Goal: Task Accomplishment & Management: Use online tool/utility

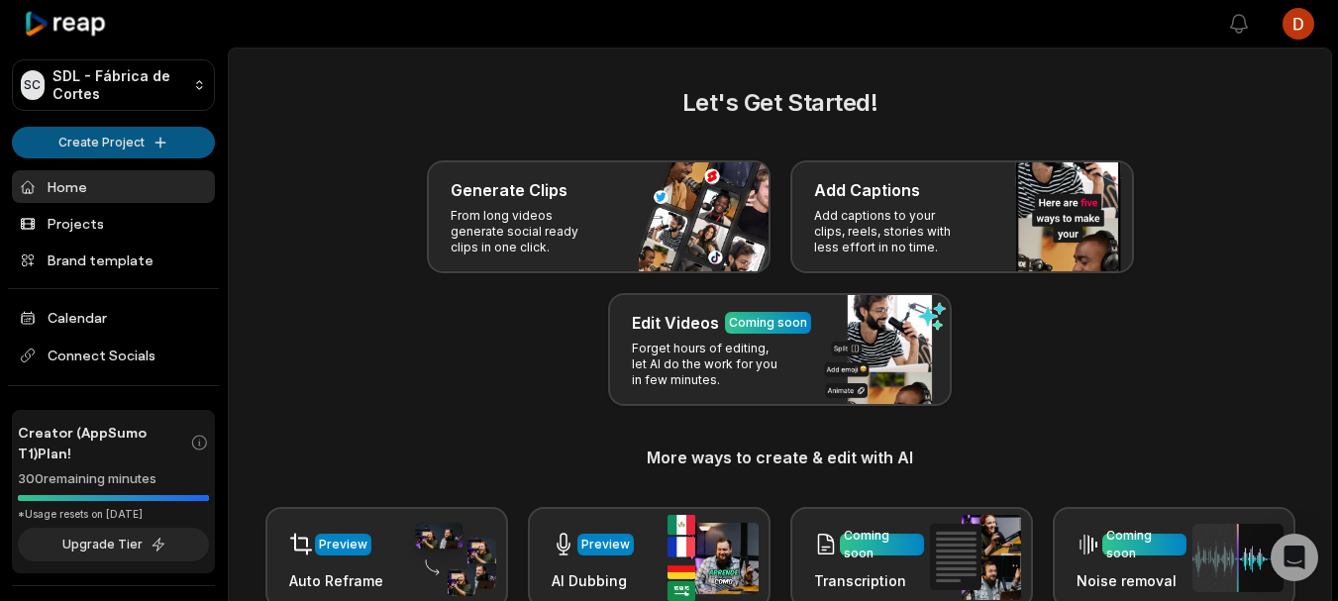
click at [126, 143] on html "SC SDL - Fábrica de Cortes Create Project Home Projects Brand template Calendar…" at bounding box center [669, 300] width 1338 height 601
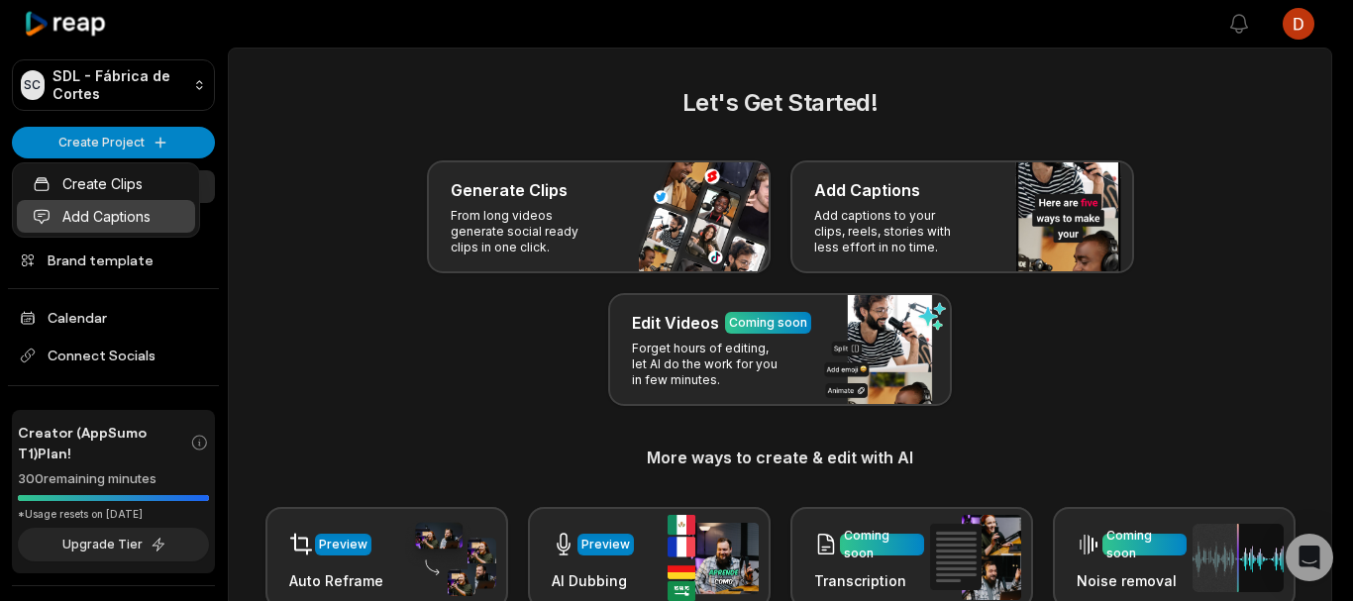
click at [125, 210] on link "Add Captions" at bounding box center [106, 216] width 178 height 33
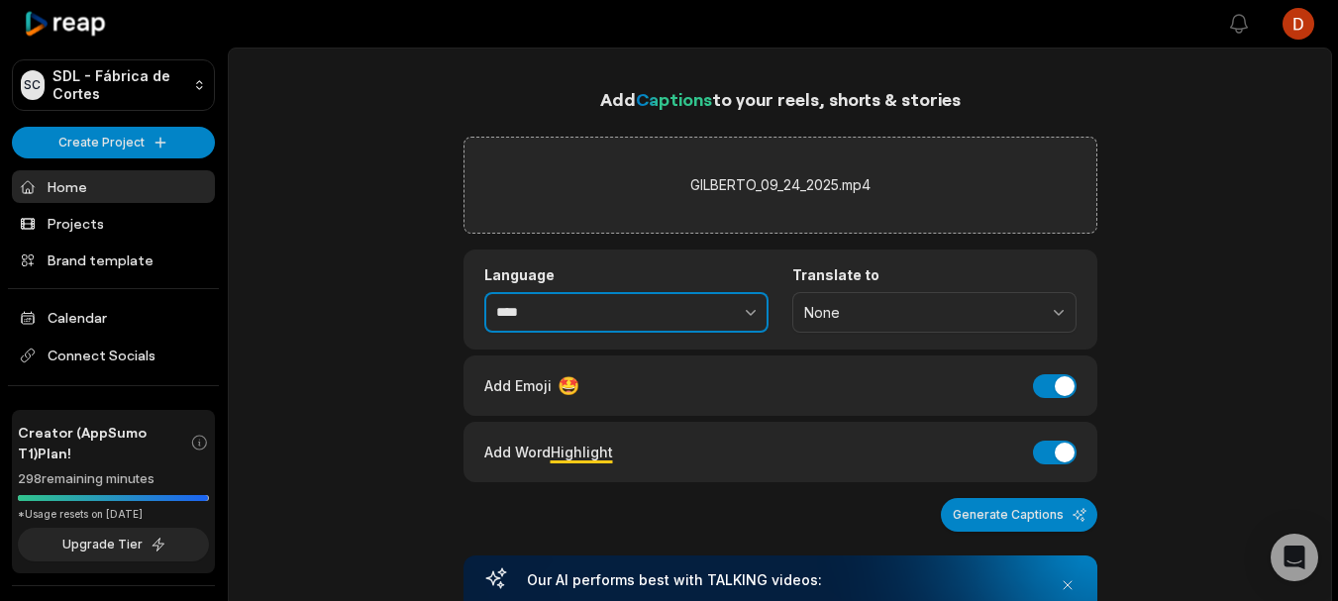
click at [579, 304] on input "****" at bounding box center [626, 313] width 284 height 42
drag, startPoint x: 579, startPoint y: 304, endPoint x: 455, endPoint y: 309, distance: 124.9
type input "**********"
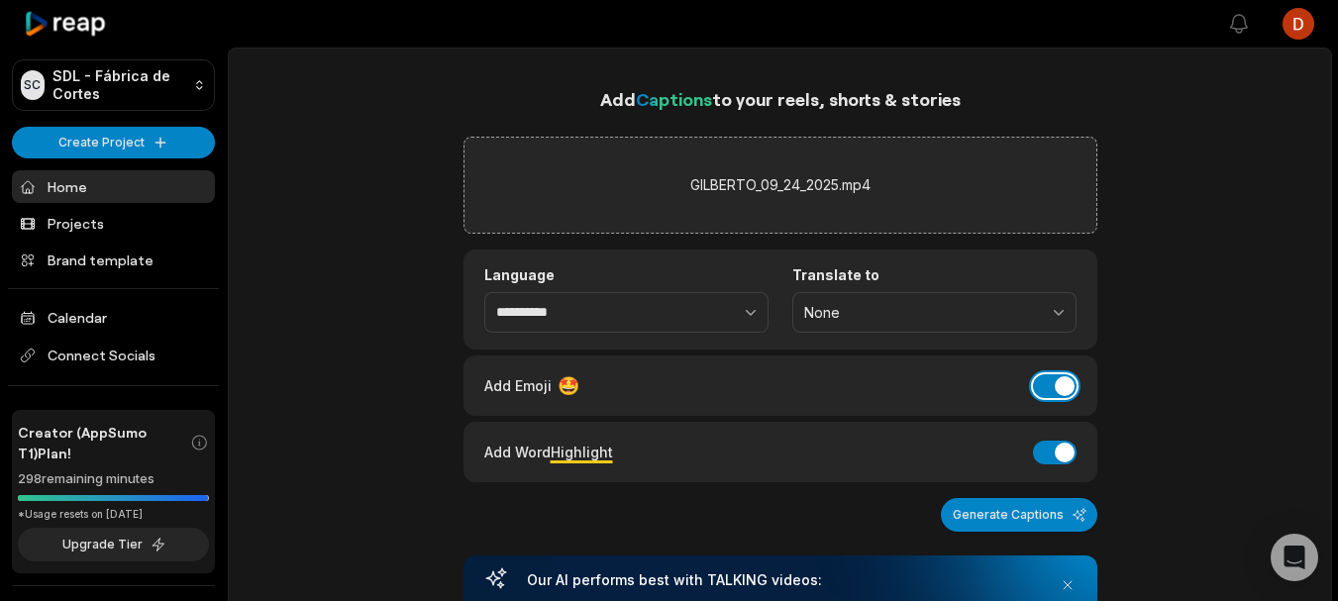
click at [1049, 392] on button "Add Emoji" at bounding box center [1055, 386] width 44 height 24
click at [1050, 441] on button "Add Word Highlight" at bounding box center [1055, 453] width 44 height 24
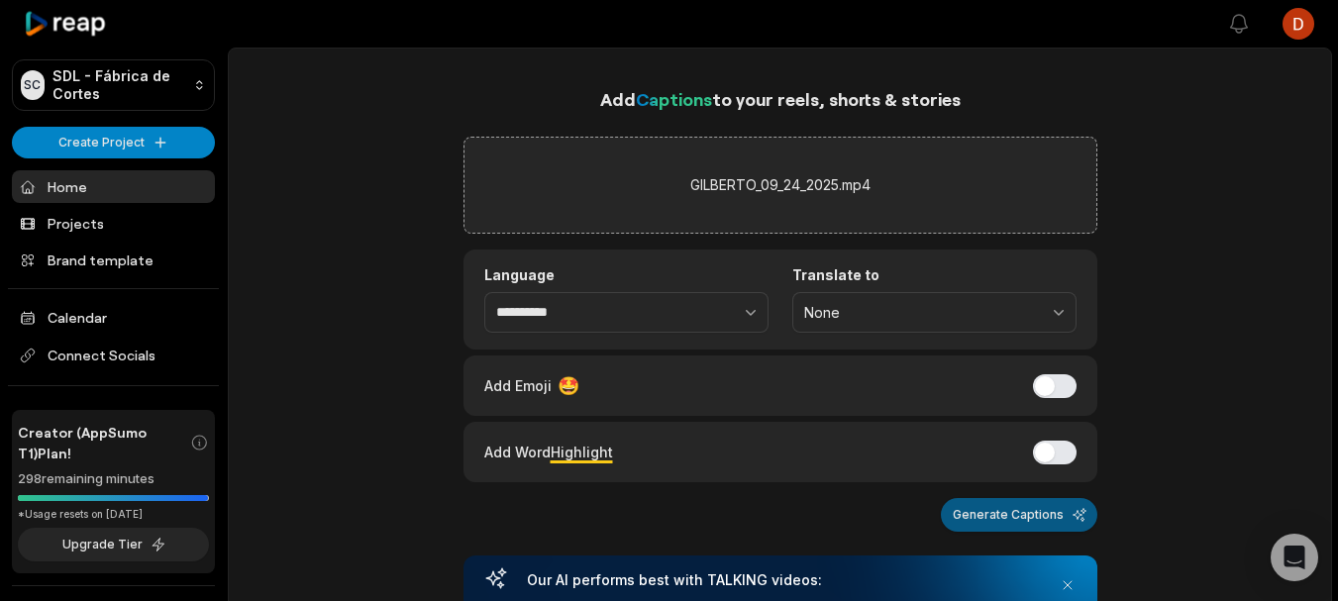
click at [1014, 530] on button "Generate Captions" at bounding box center [1019, 515] width 156 height 34
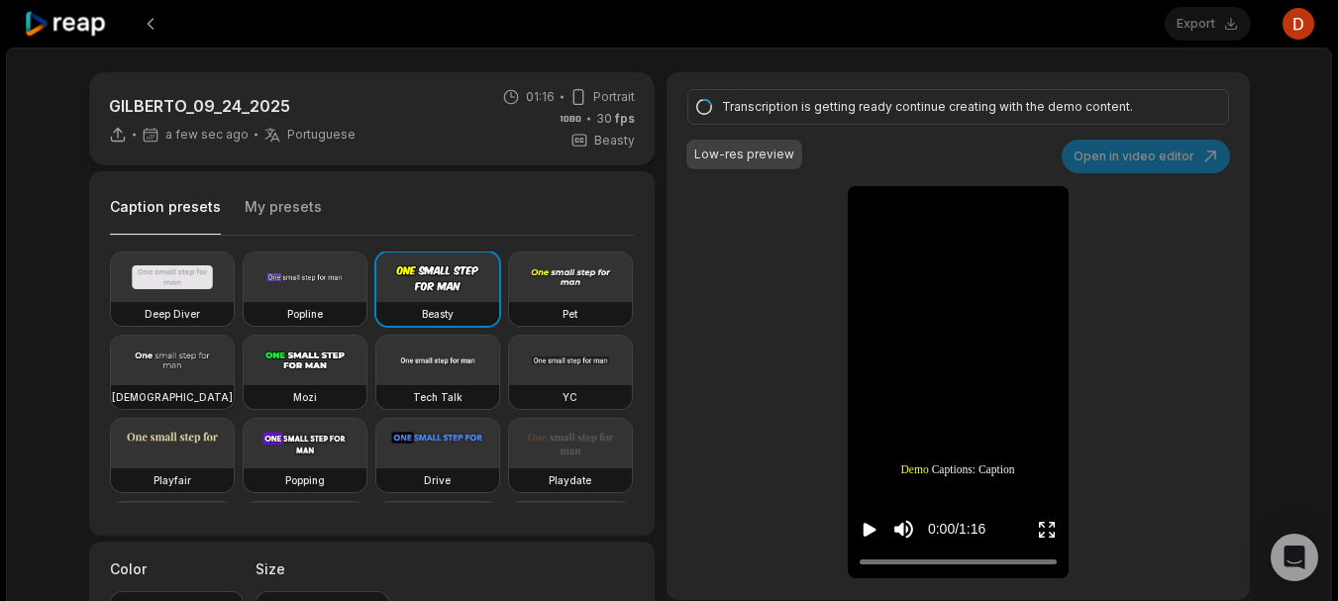
click at [234, 376] on video at bounding box center [172, 361] width 123 height 50
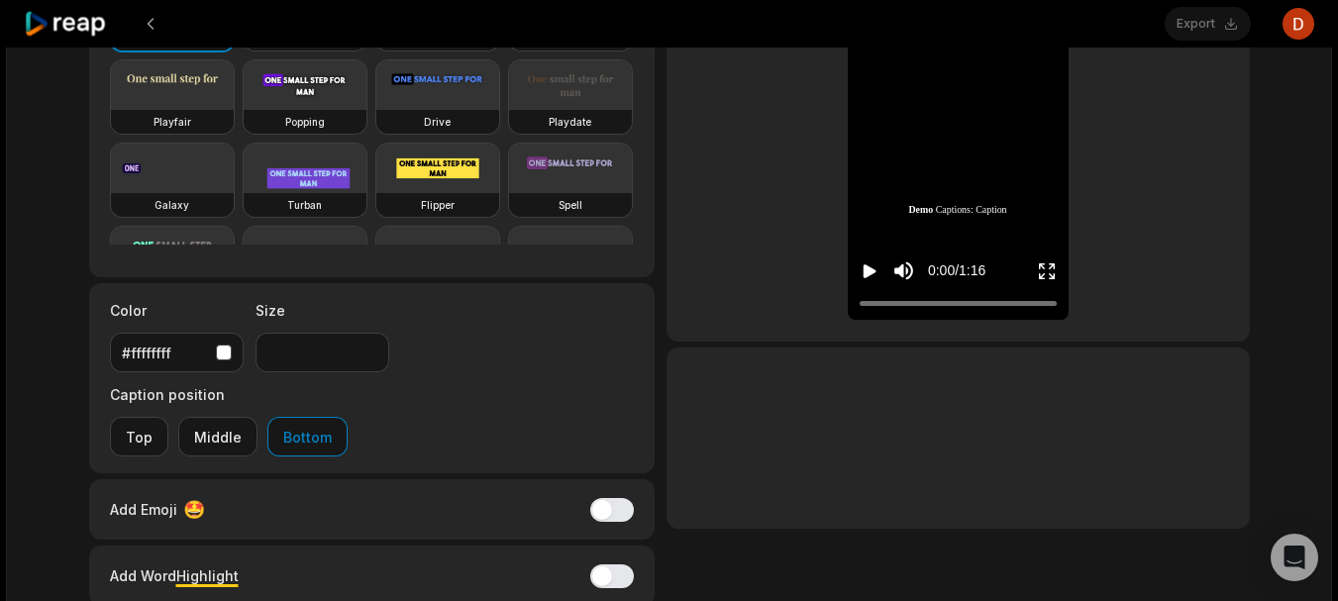
scroll to position [297, 0]
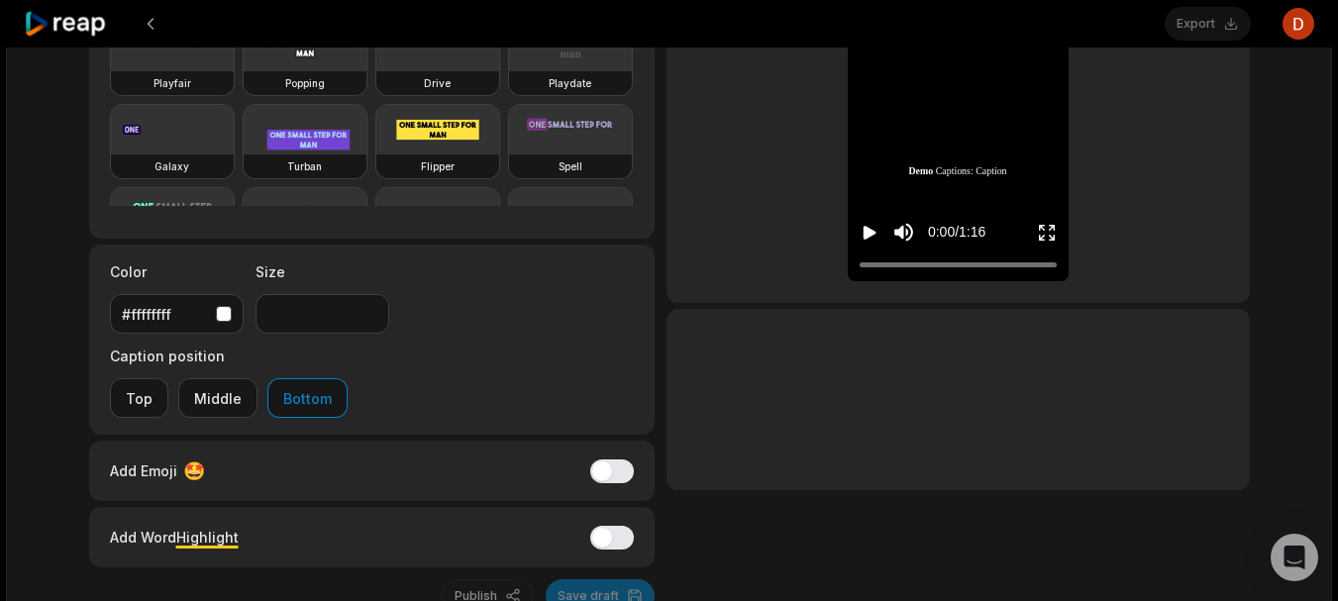
click at [222, 308] on div "button" at bounding box center [224, 314] width 16 height 16
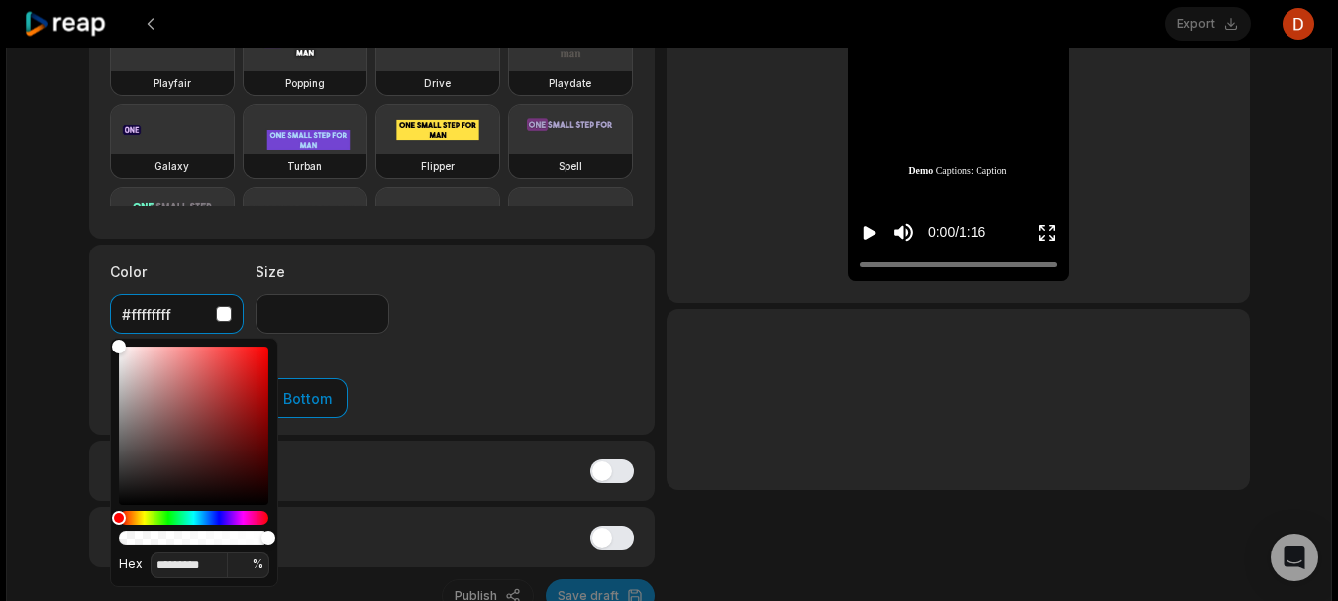
type input "**"
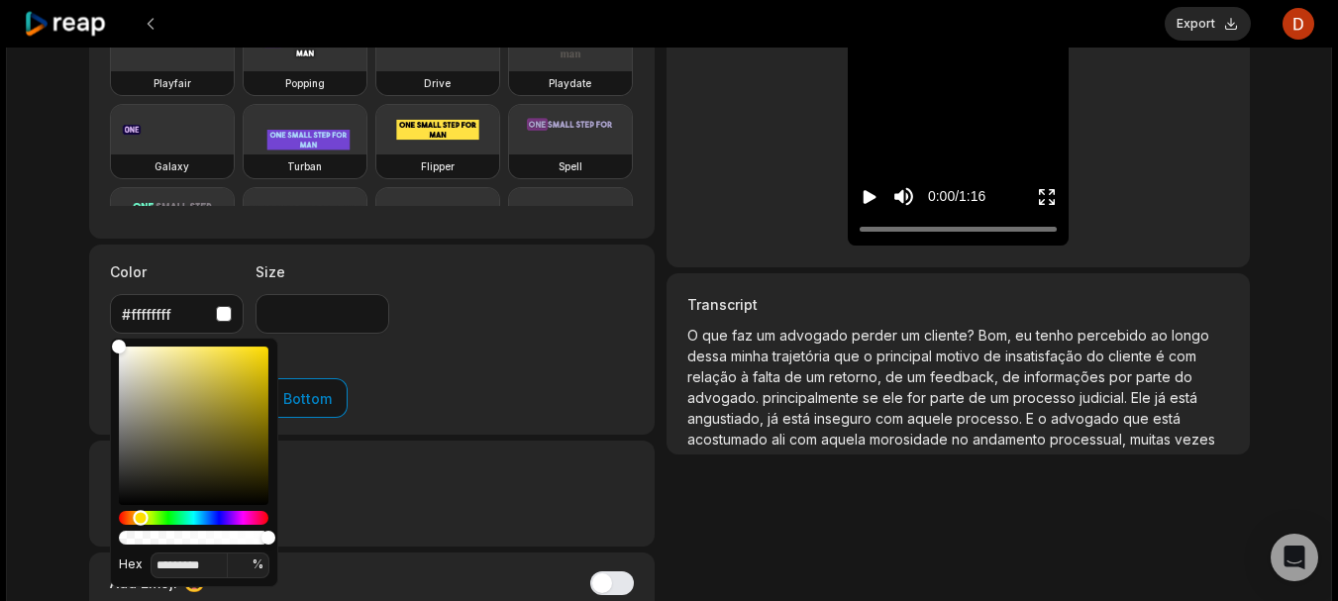
drag, startPoint x: 119, startPoint y: 521, endPoint x: 141, endPoint y: 521, distance: 21.8
click at [141, 521] on div "Hue" at bounding box center [140, 517] width 15 height 15
click at [242, 355] on div "Color" at bounding box center [194, 426] width 150 height 158
click at [257, 352] on div "Color" at bounding box center [194, 426] width 150 height 158
type input "*******"
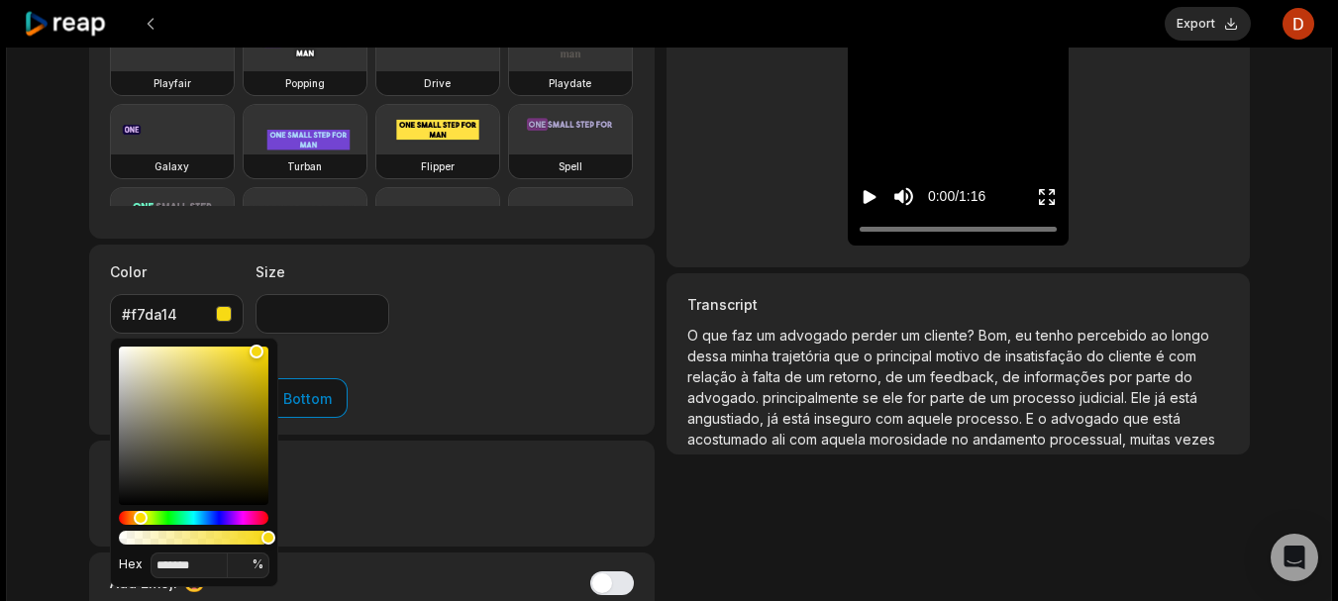
click at [300, 441] on div "Highlight #ffff00ff" at bounding box center [372, 494] width 567 height 106
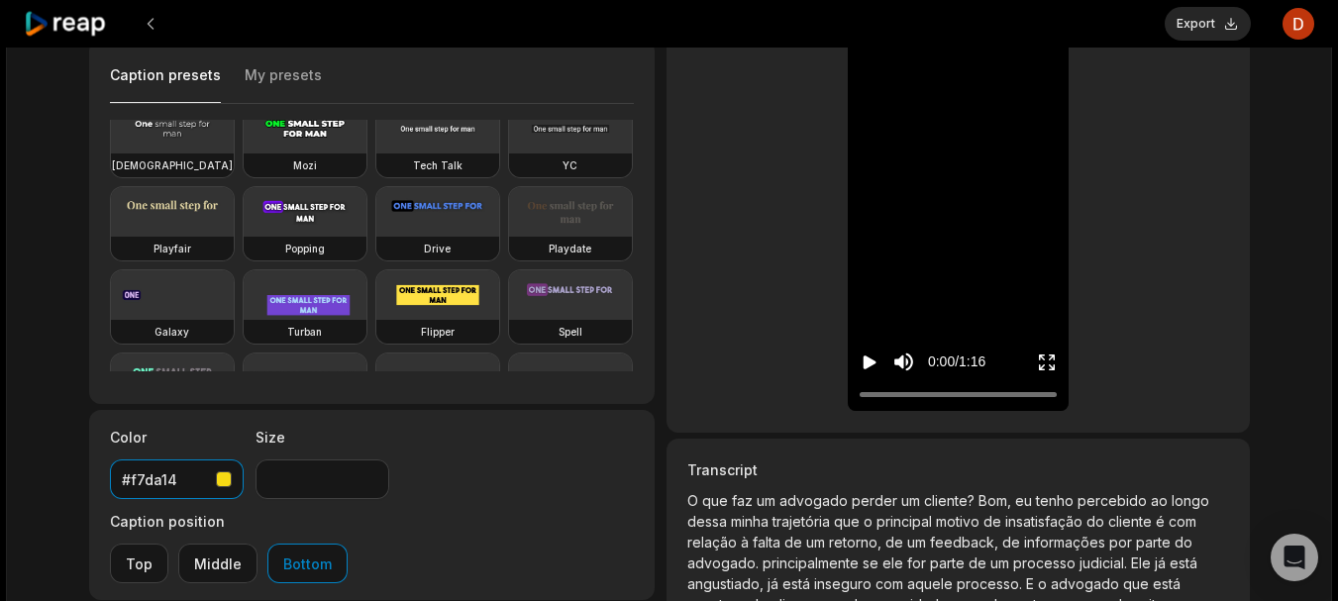
scroll to position [165, 0]
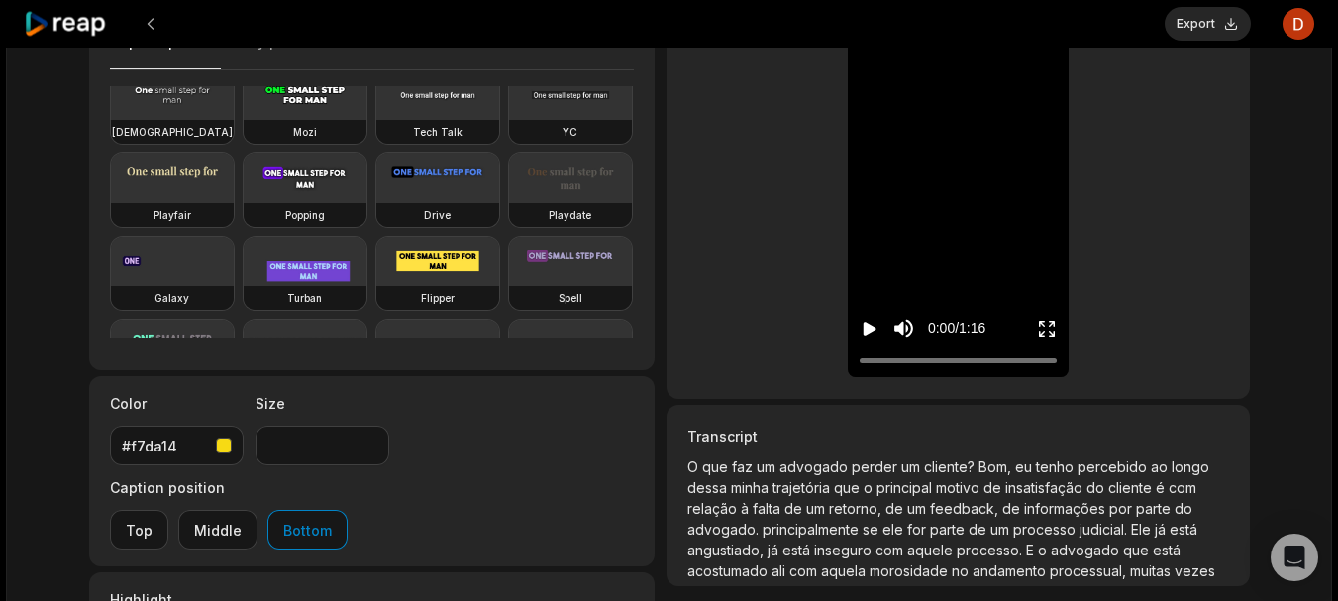
click at [862, 326] on icon "Play video" at bounding box center [870, 329] width 20 height 20
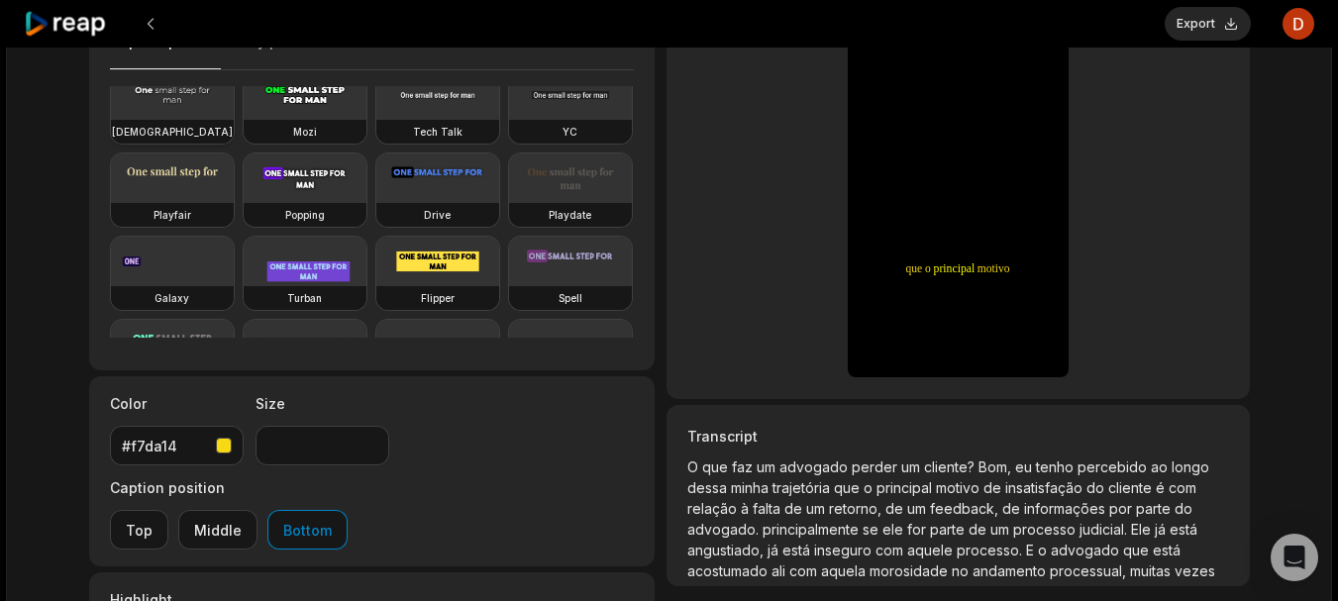
click at [234, 112] on video at bounding box center [172, 95] width 123 height 50
type input "**"
click at [226, 451] on div "button" at bounding box center [224, 446] width 16 height 16
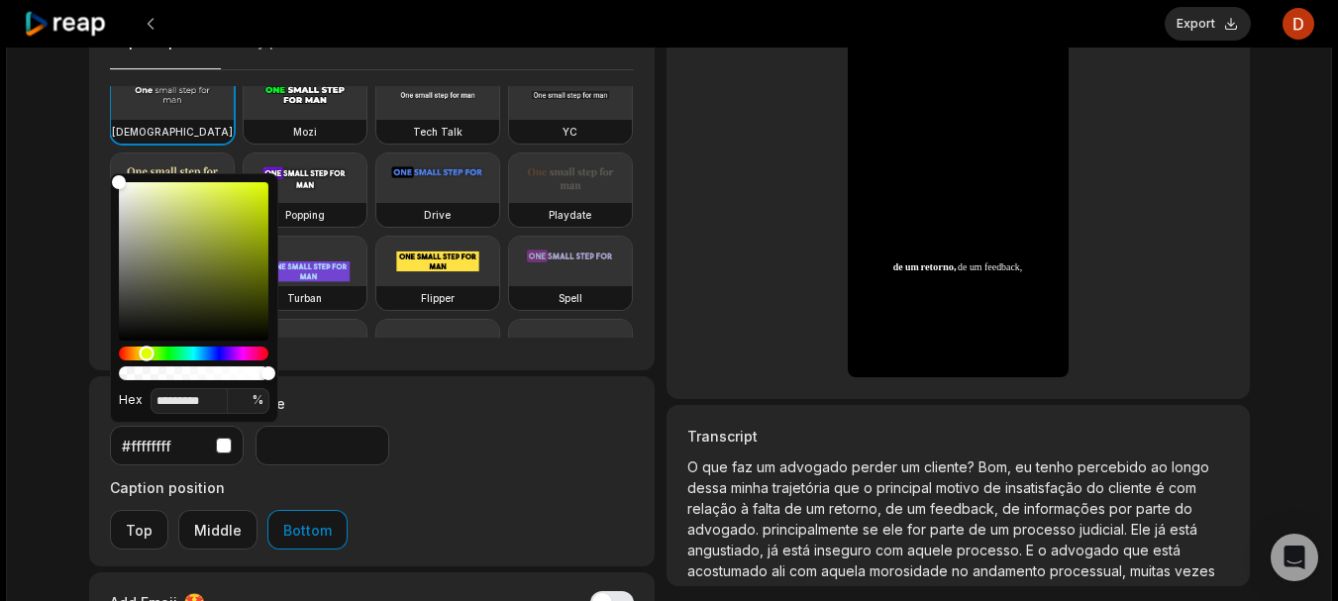
click at [147, 356] on div "Hue" at bounding box center [194, 354] width 150 height 14
click at [142, 356] on div "Hue" at bounding box center [141, 353] width 15 height 15
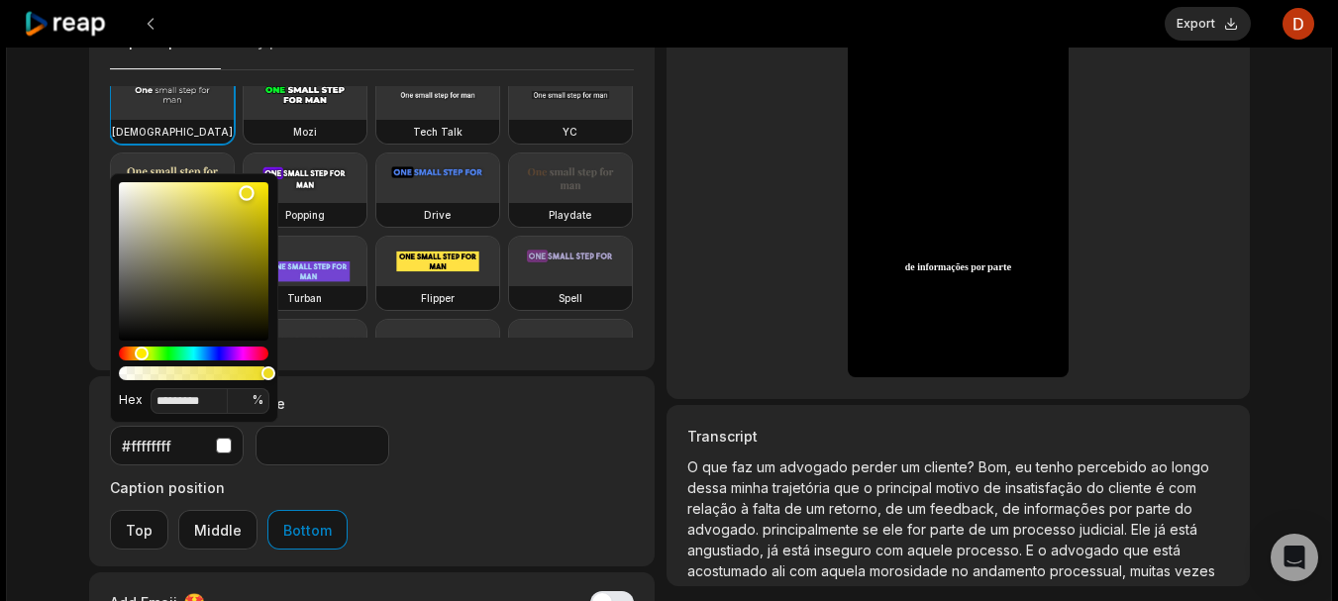
click at [247, 193] on div "Color" at bounding box center [194, 261] width 150 height 158
click at [259, 188] on div "Color" at bounding box center [194, 261] width 150 height 158
type input "*******"
click at [331, 413] on label "Size" at bounding box center [323, 403] width 134 height 21
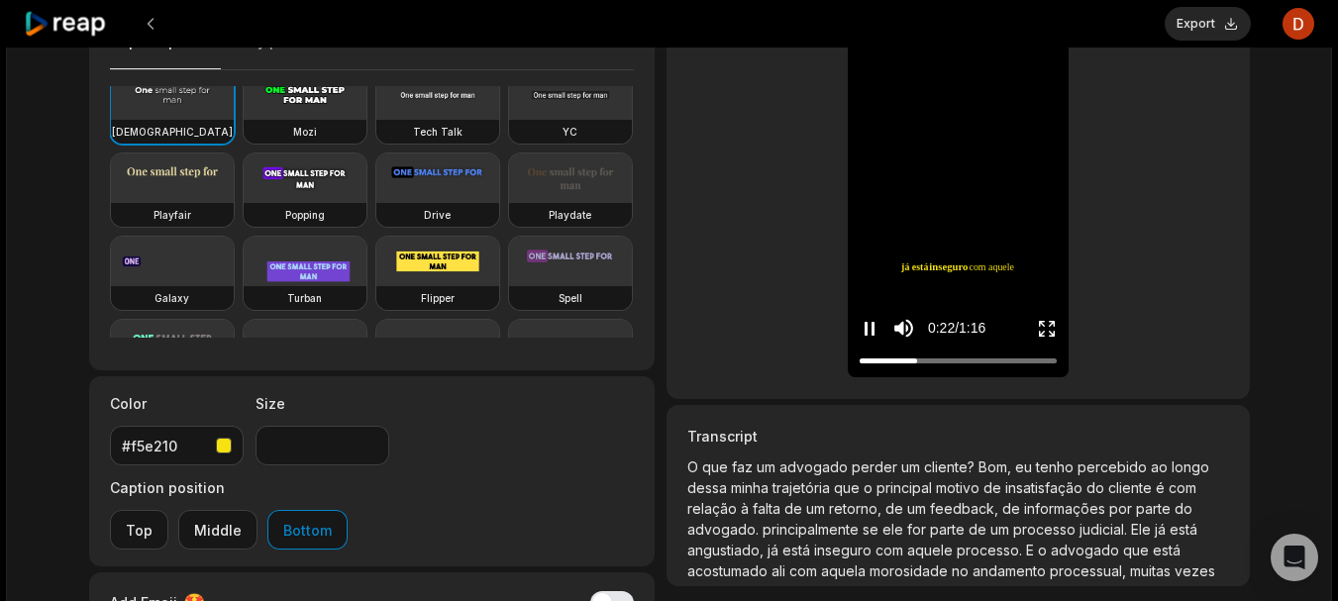
click at [959, 263] on span "inseguro" at bounding box center [949, 267] width 39 height 16
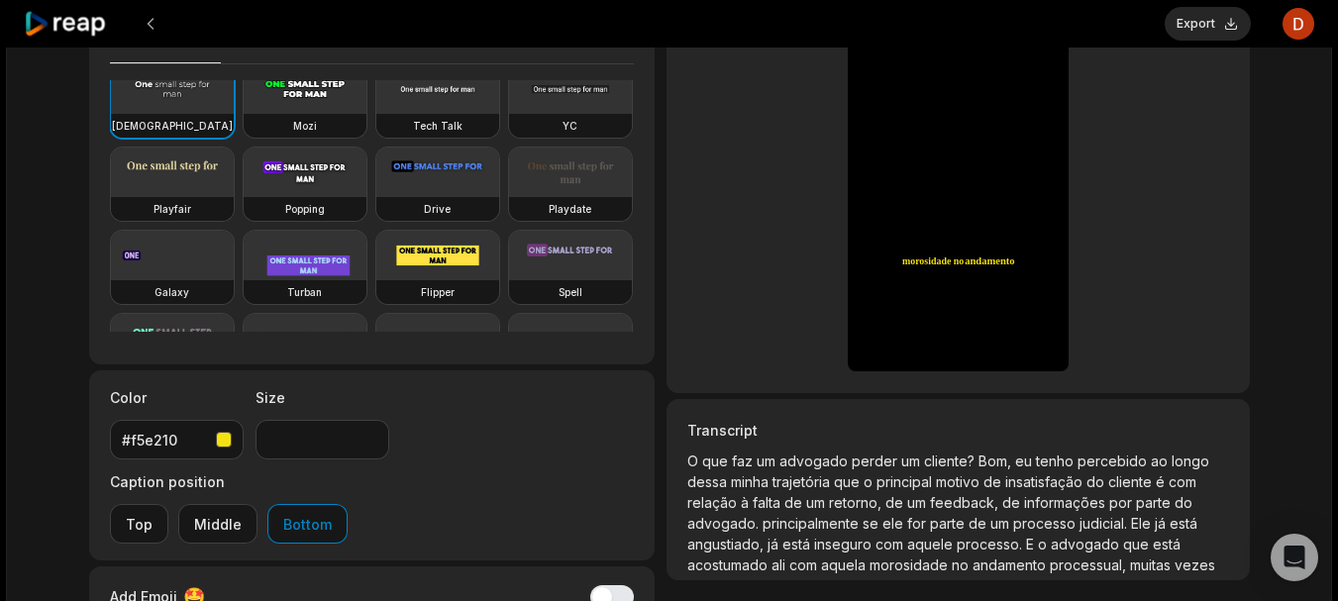
scroll to position [106, 0]
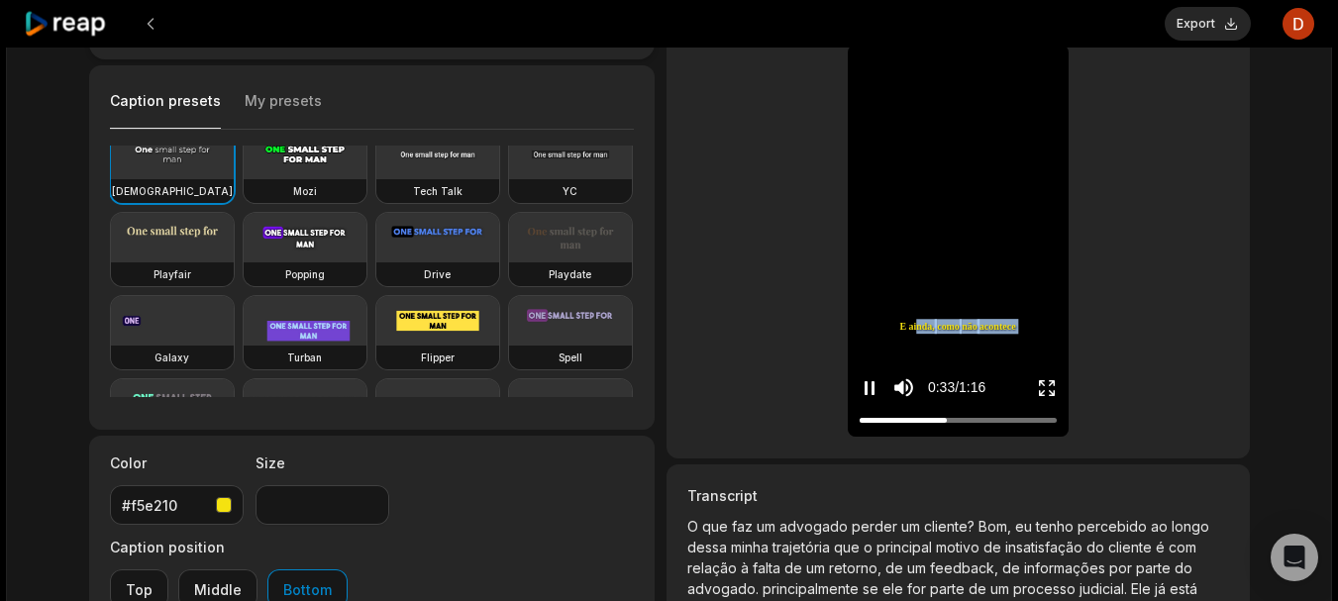
drag, startPoint x: 904, startPoint y: 321, endPoint x: 904, endPoint y: 340, distance: 18.8
click at [904, 340] on div "O que faz um advogado perder um cliente? Bom, eu tenho percebido ao longo dessa…" at bounding box center [958, 241] width 221 height 392
click at [927, 75] on video at bounding box center [957, 60] width 61 height 31
drag, startPoint x: 891, startPoint y: 320, endPoint x: 891, endPoint y: 352, distance: 31.7
click at [891, 352] on div "O que faz um advogado perder um cliente? Bom, eu tenho percebido ao longo dessa…" at bounding box center [958, 241] width 221 height 392
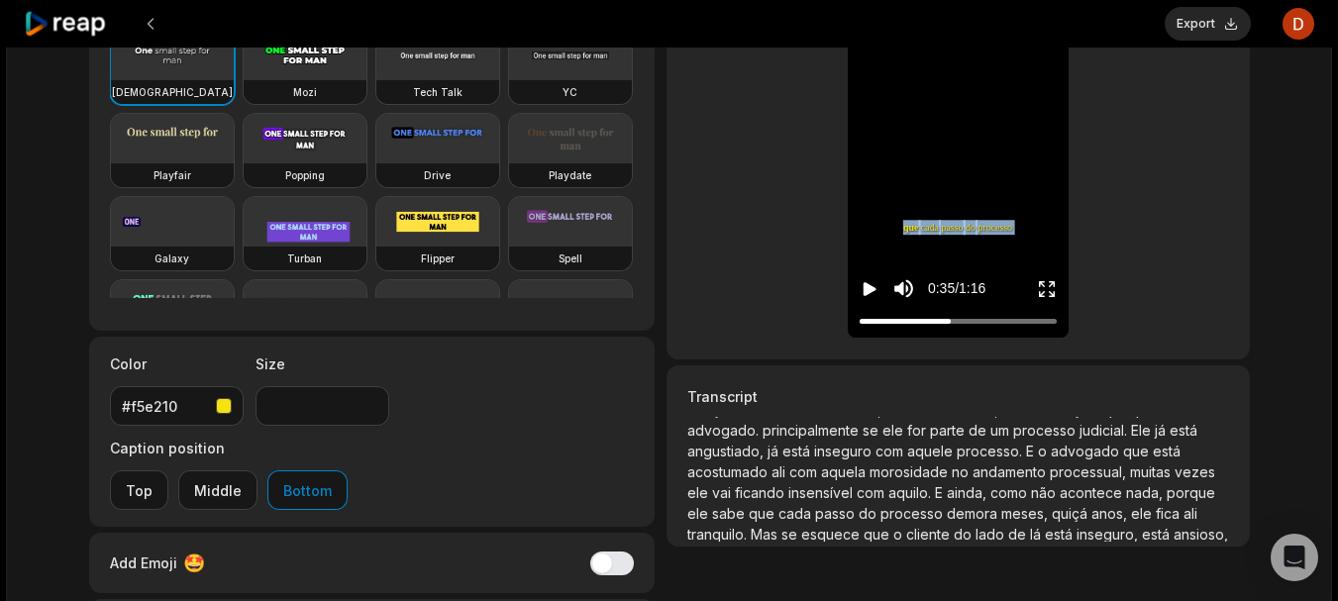
scroll to position [58, 0]
click at [861, 319] on div at bounding box center [958, 321] width 197 height 13
click at [258, 470] on button "Middle" at bounding box center [217, 490] width 79 height 40
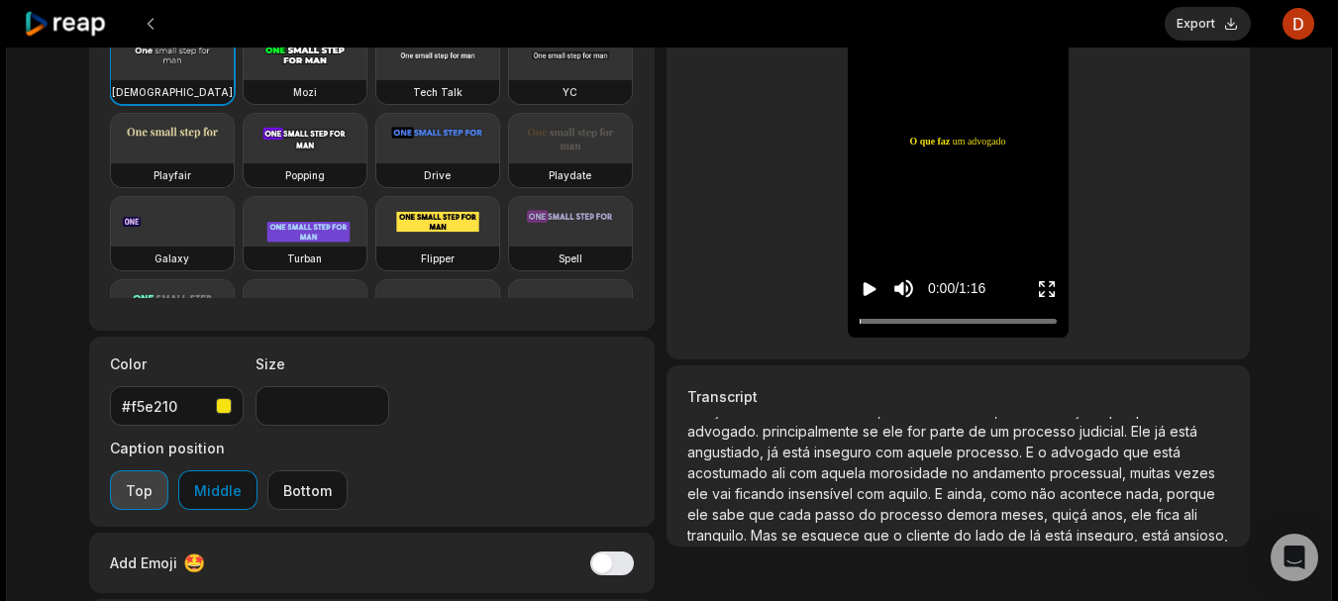
click at [168, 470] on button "Top" at bounding box center [139, 490] width 58 height 40
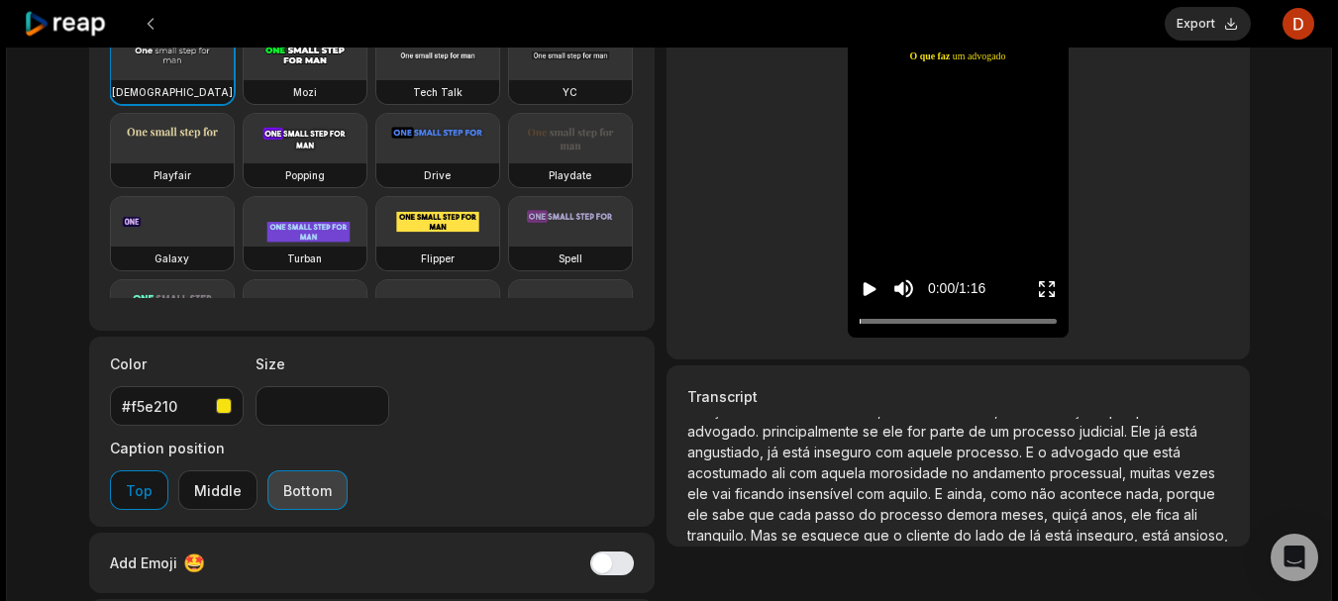
click at [348, 470] on button "Bottom" at bounding box center [307, 490] width 80 height 40
click at [872, 289] on icon "Play video" at bounding box center [870, 289] width 13 height 14
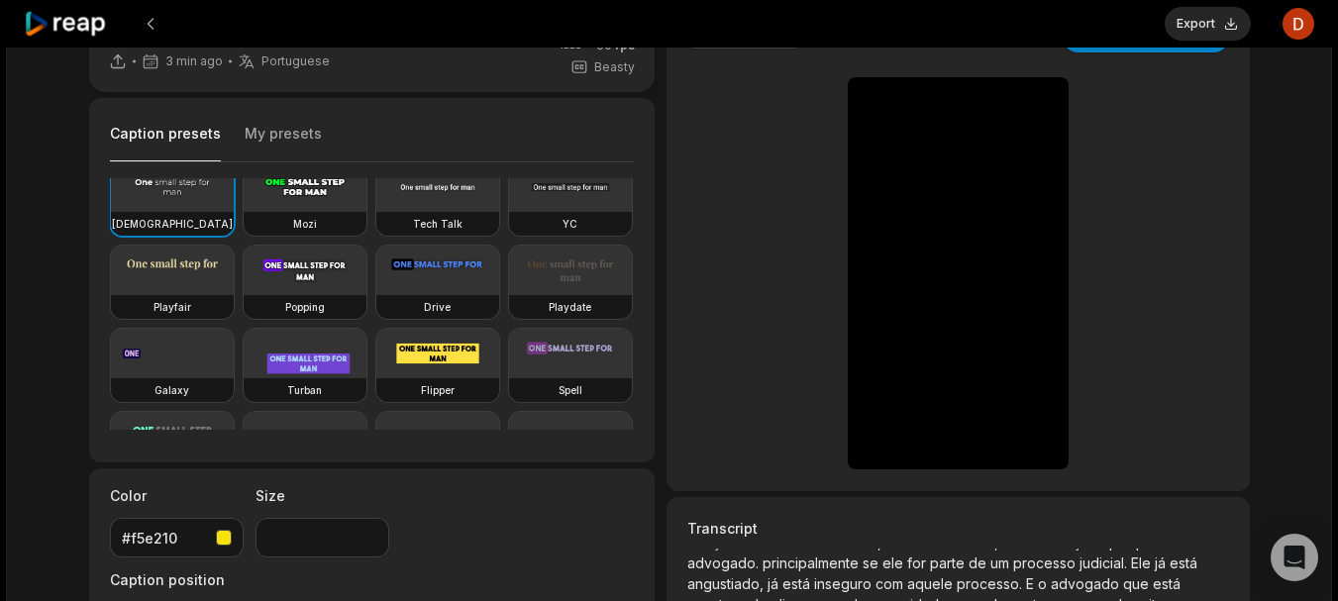
scroll to position [33, 0]
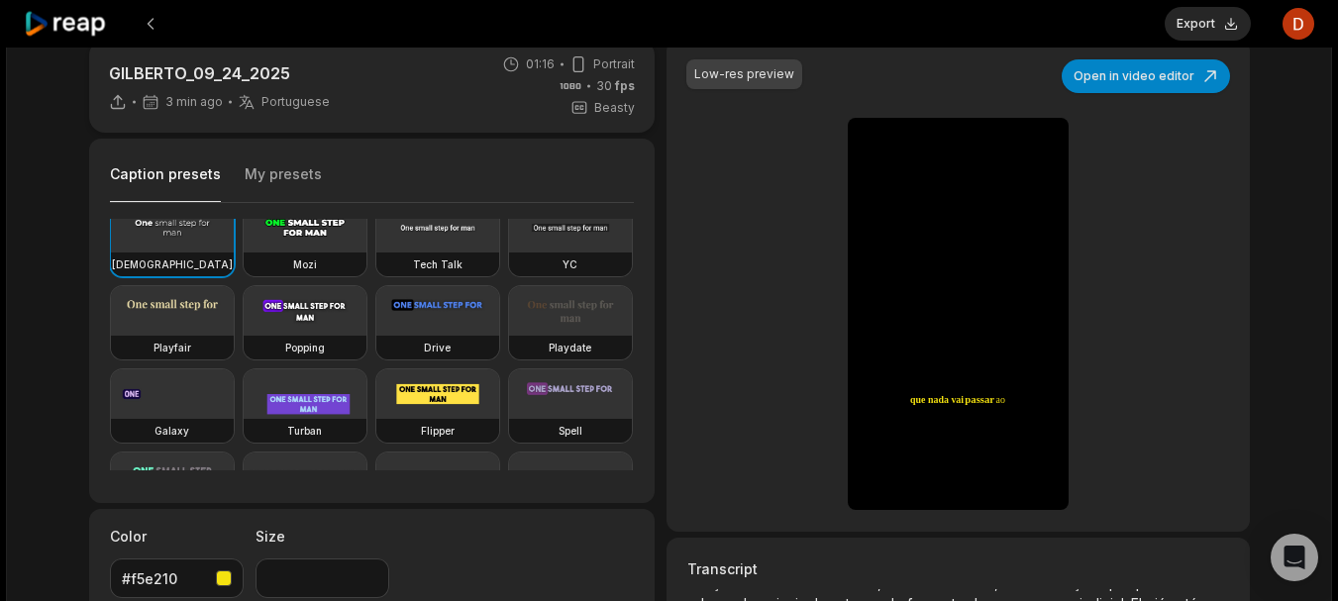
click at [664, 410] on div "GILBERTO_09_24_2025 3 min ago Portuguese pt 01:16 Portrait 30 fps Beasty Captio…" at bounding box center [669, 459] width 1200 height 838
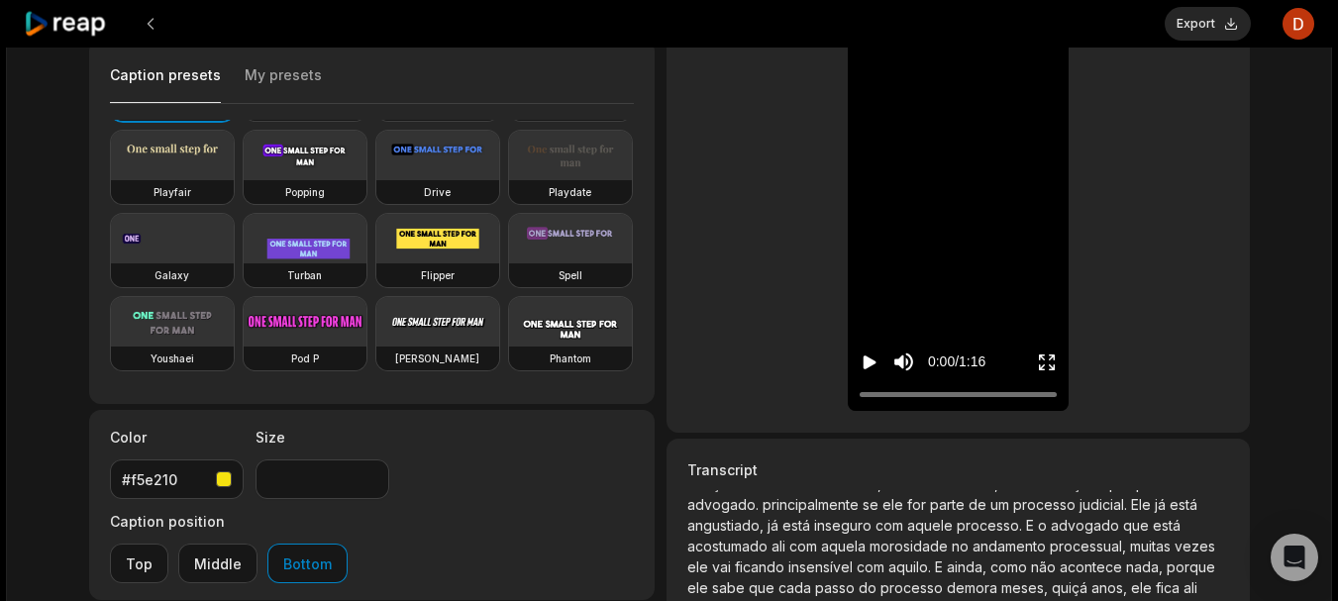
scroll to position [0, 0]
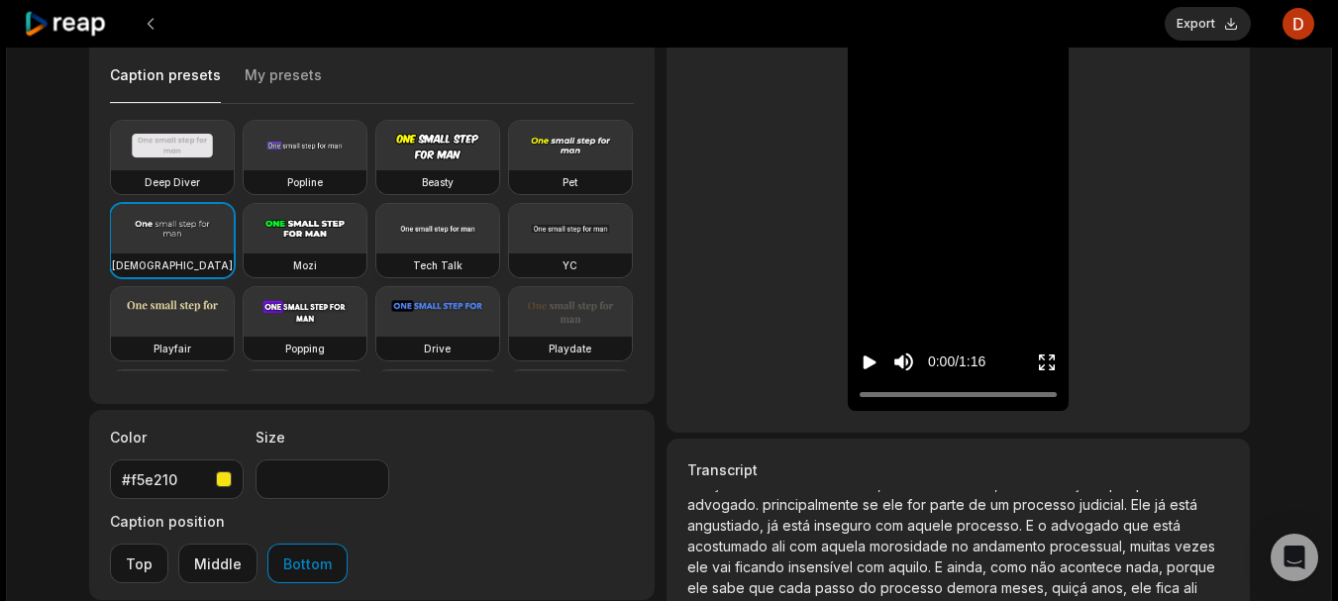
click at [376, 254] on video at bounding box center [437, 229] width 123 height 50
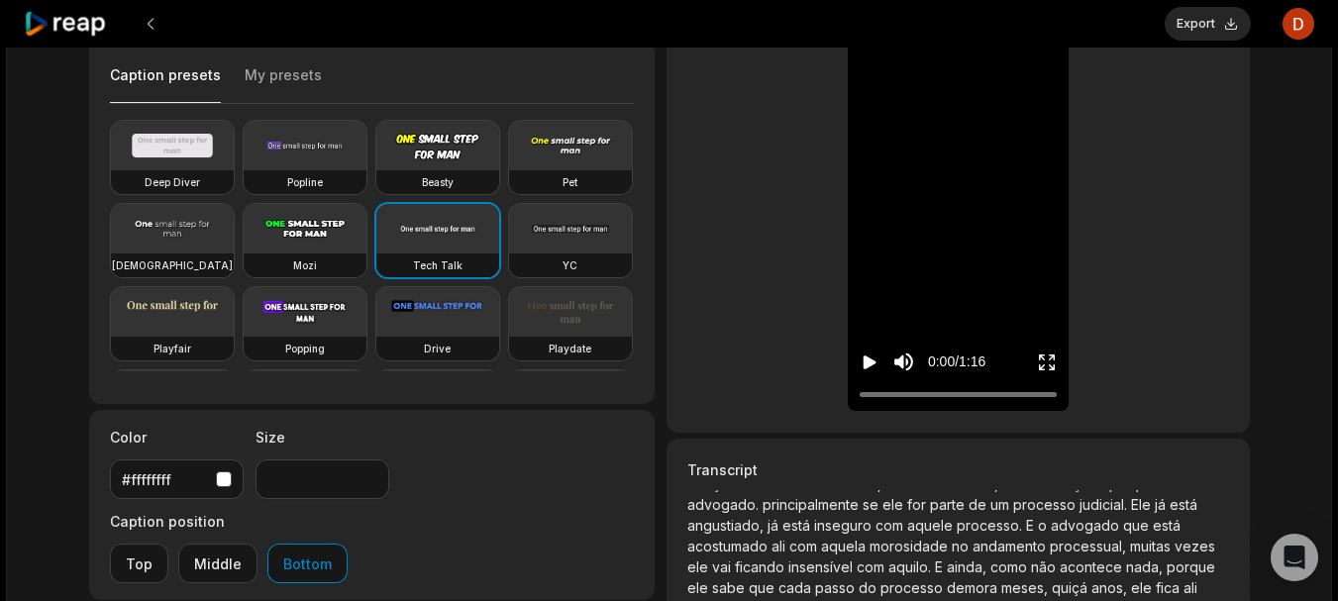
click at [872, 360] on icon "Play video" at bounding box center [870, 363] width 13 height 14
click at [234, 234] on video at bounding box center [172, 229] width 123 height 50
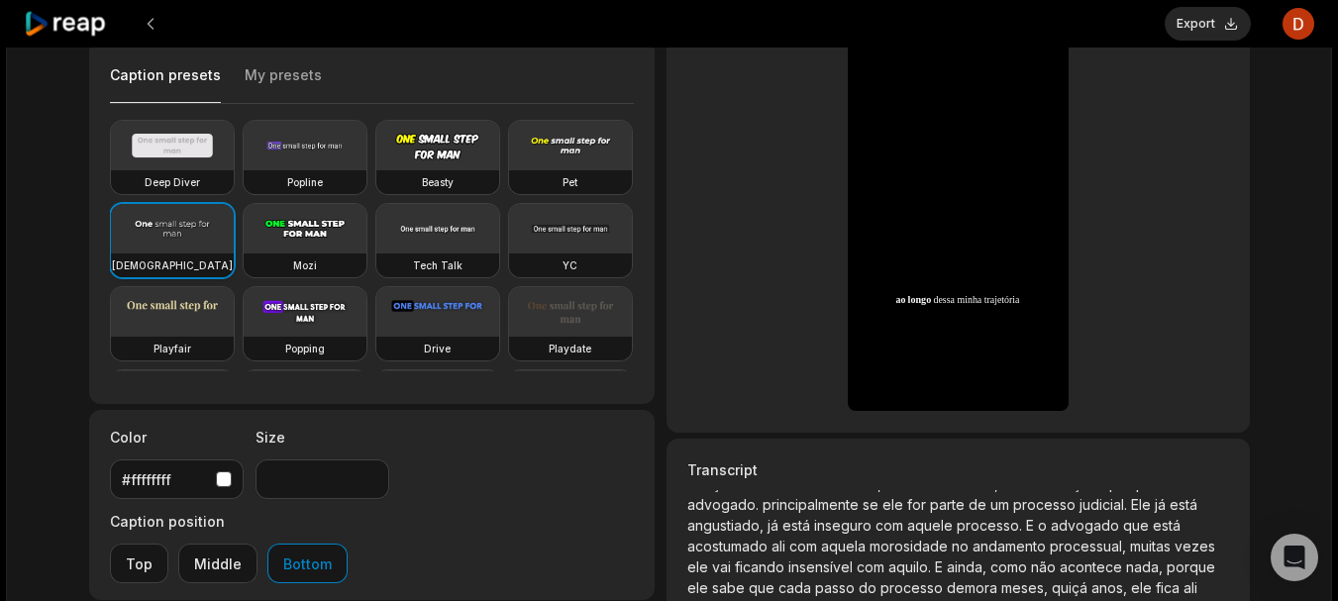
type input "**"
click at [235, 480] on button "#ffffffff" at bounding box center [177, 480] width 134 height 40
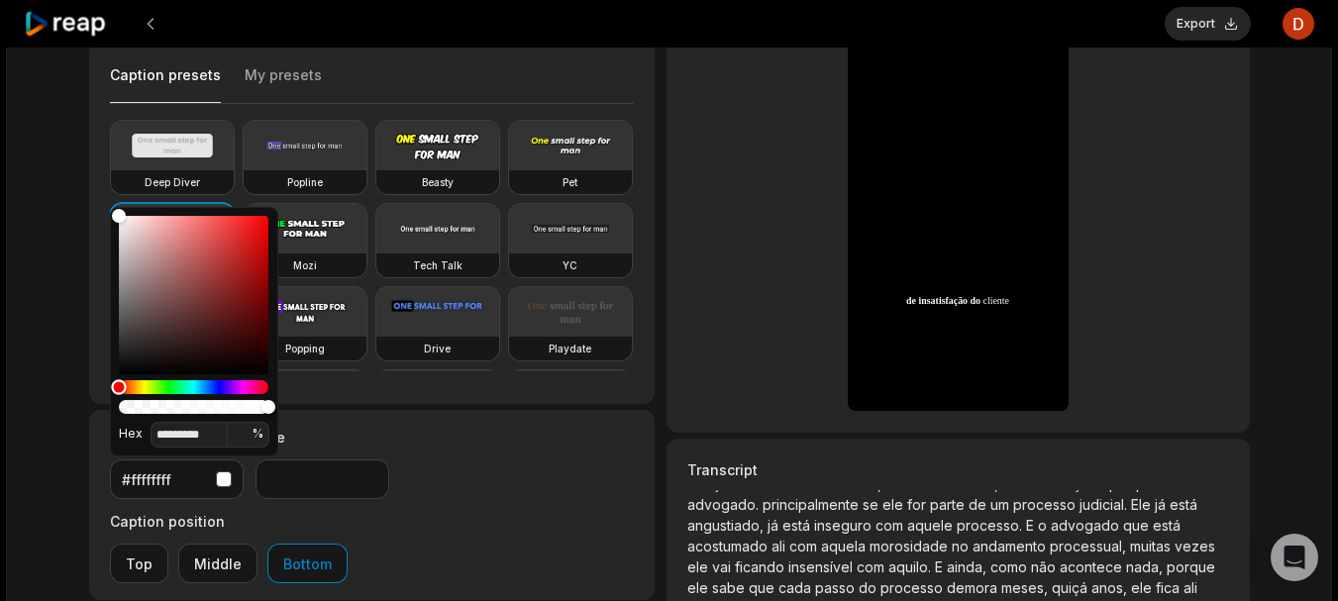
click at [150, 386] on div "Hue" at bounding box center [194, 387] width 150 height 14
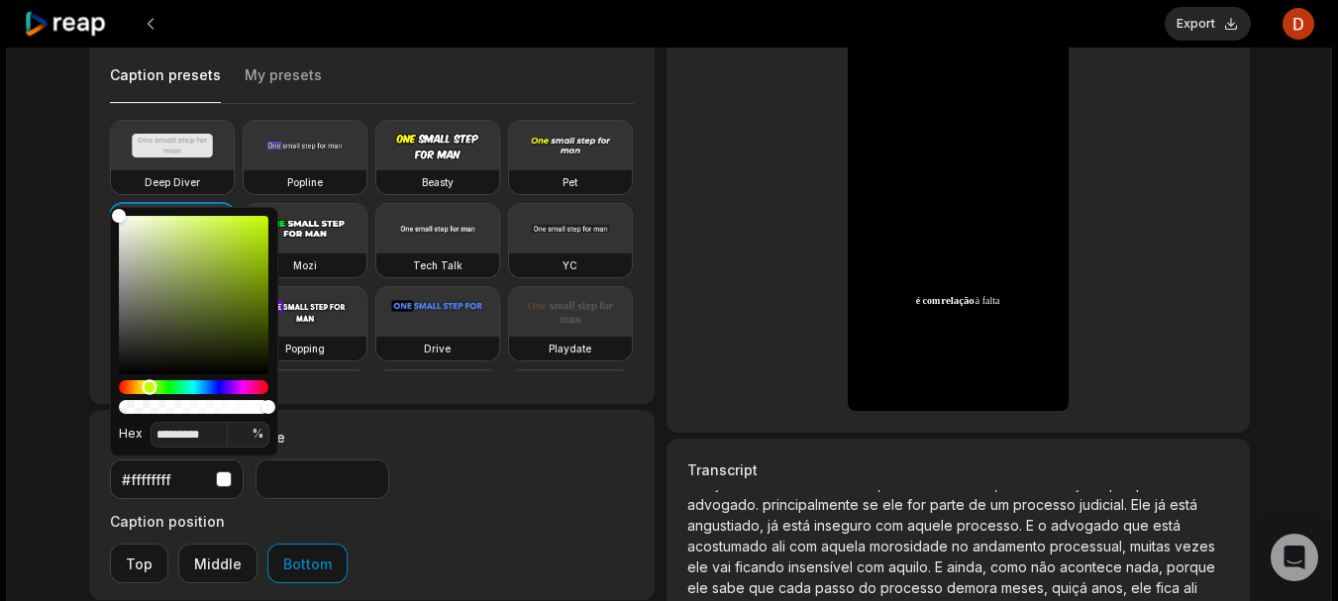
click at [147, 386] on div "Hue" at bounding box center [149, 386] width 15 height 15
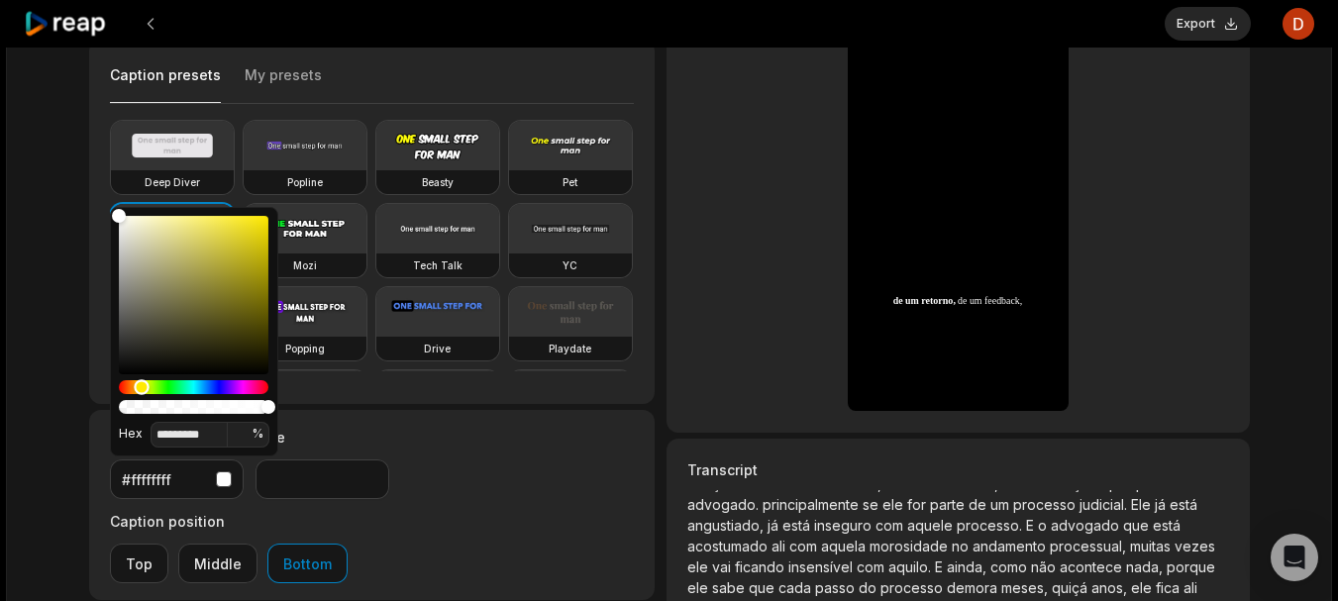
click at [142, 386] on div "Hue" at bounding box center [141, 386] width 15 height 15
click at [254, 236] on div "Color" at bounding box center [194, 295] width 150 height 158
type input "*******"
click at [374, 432] on label "Size" at bounding box center [323, 437] width 134 height 21
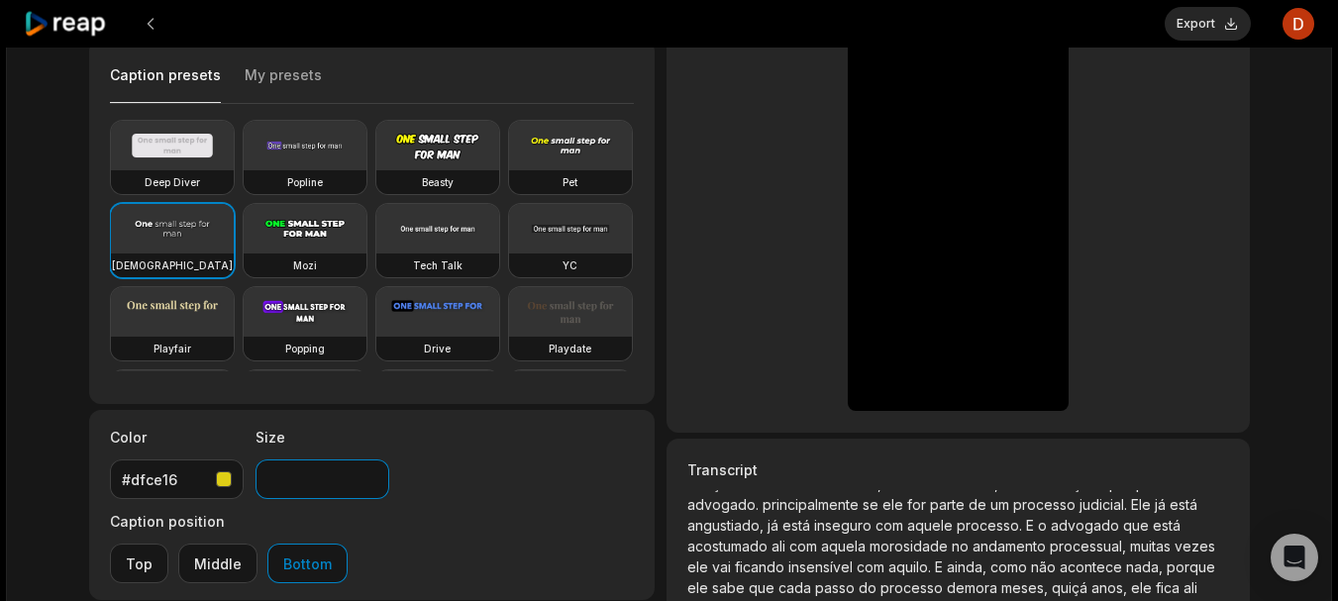
click at [367, 482] on input "**" at bounding box center [323, 480] width 134 height 40
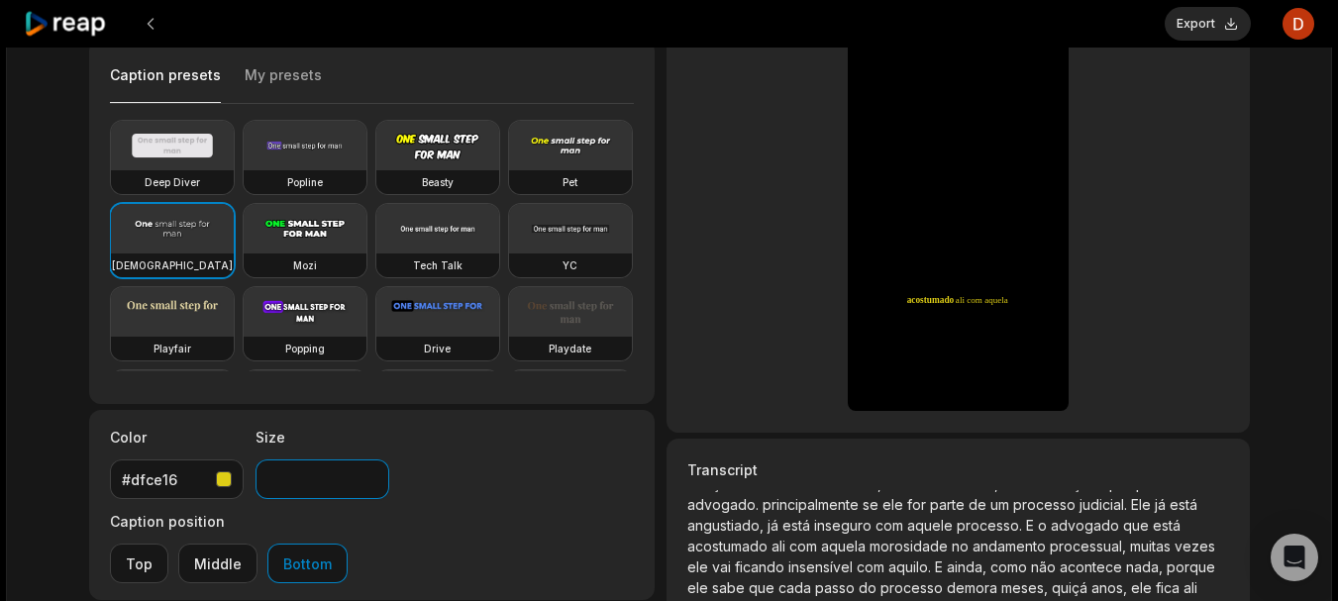
type input "**"
click at [367, 482] on input "**" at bounding box center [323, 480] width 134 height 40
drag, startPoint x: 585, startPoint y: 484, endPoint x: 549, endPoint y: 407, distance: 85.5
click at [549, 407] on div "GILBERTO_09_24_2025 5 min ago Portuguese pt 01:16 Portrait 30 fps Beasty Captio…" at bounding box center [372, 360] width 567 height 838
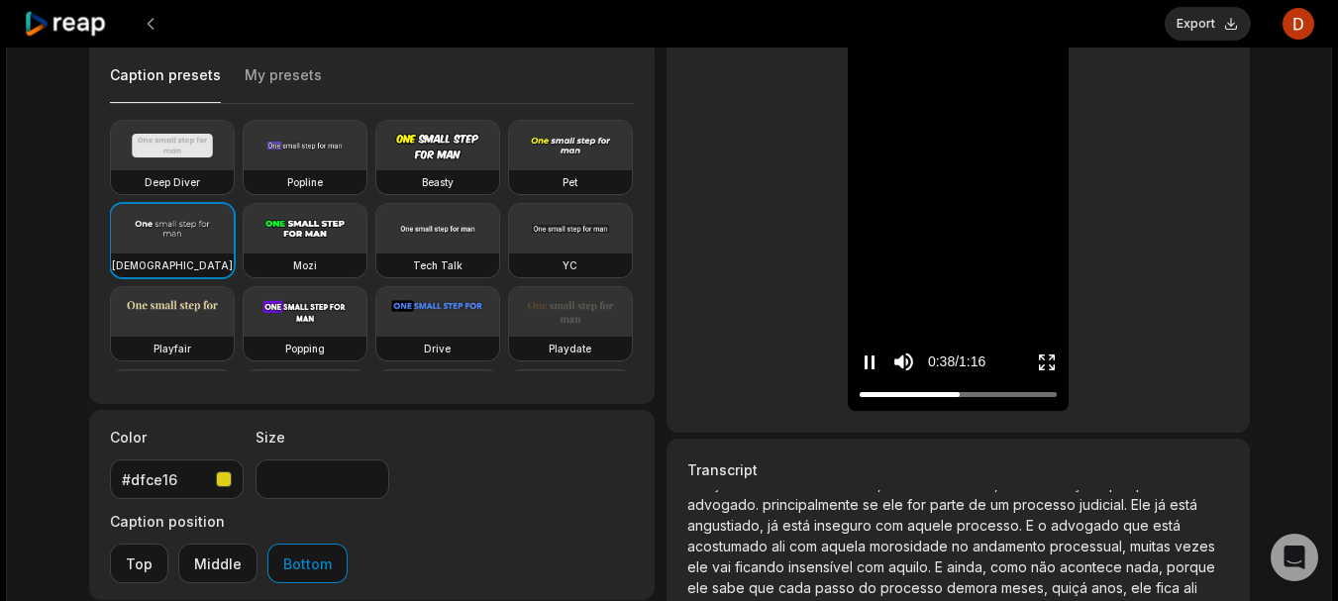
click at [1050, 361] on icon "Enter Fullscreen" at bounding box center [1047, 363] width 20 height 20
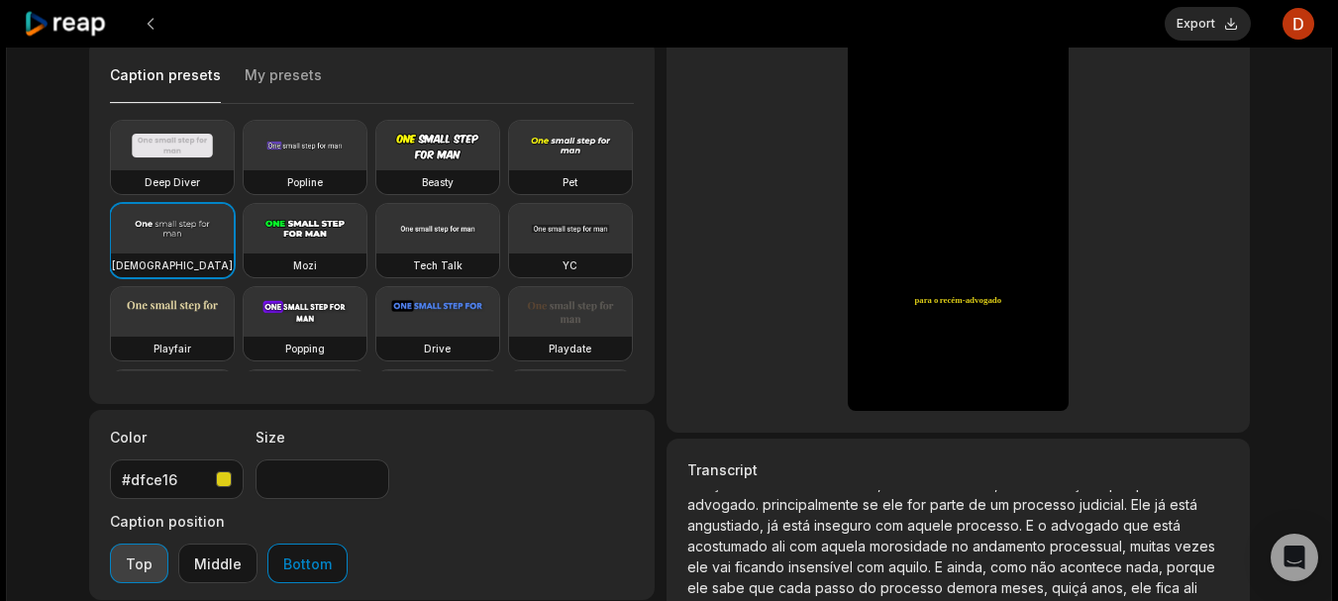
click at [168, 544] on button "Top" at bounding box center [139, 564] width 58 height 40
click at [348, 544] on button "Bottom" at bounding box center [307, 564] width 80 height 40
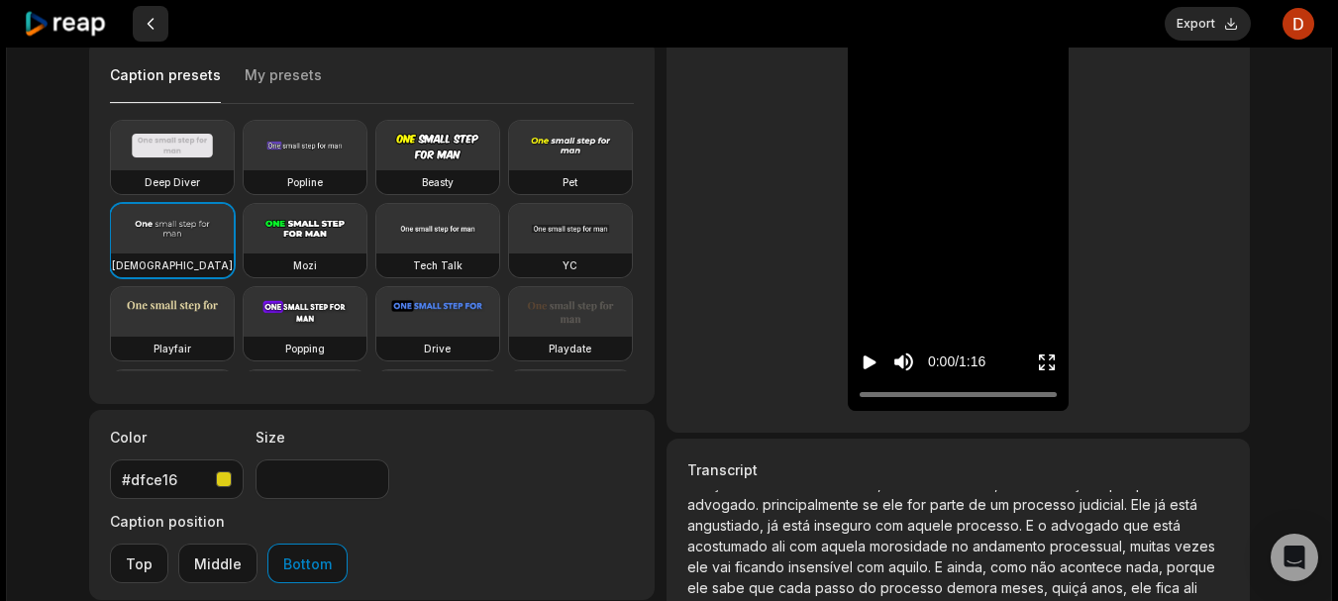
click at [147, 19] on button at bounding box center [151, 24] width 36 height 36
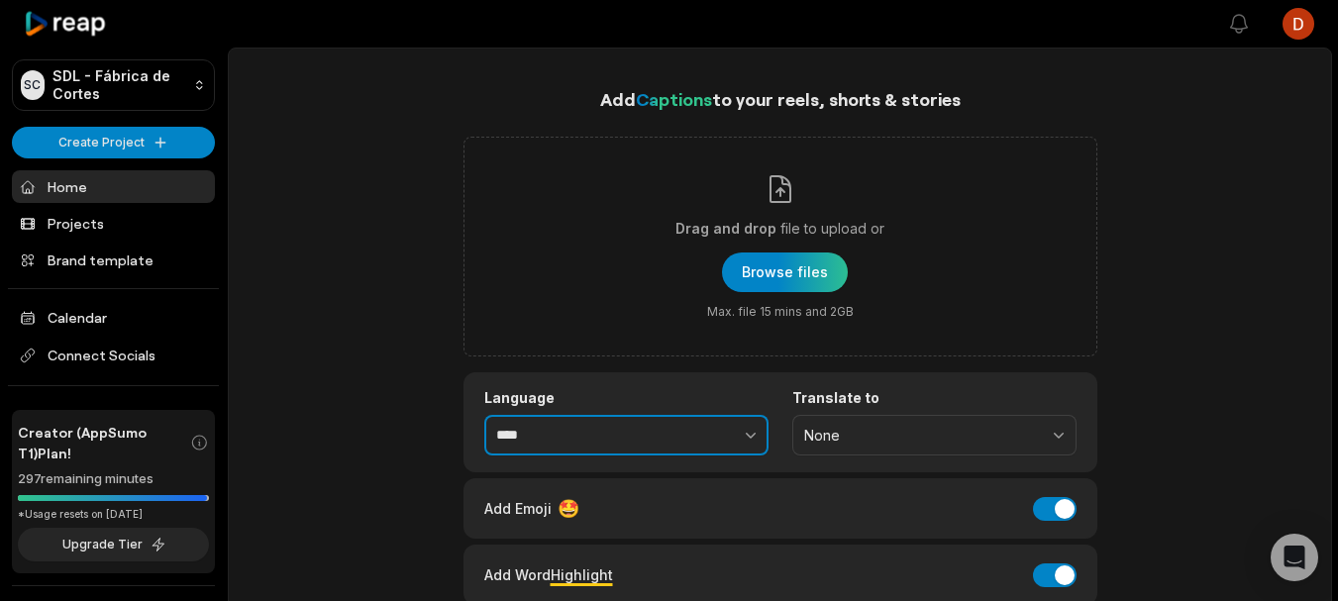
click at [749, 425] on icon "button" at bounding box center [751, 435] width 20 height 20
click at [662, 436] on button "button" at bounding box center [708, 436] width 122 height 42
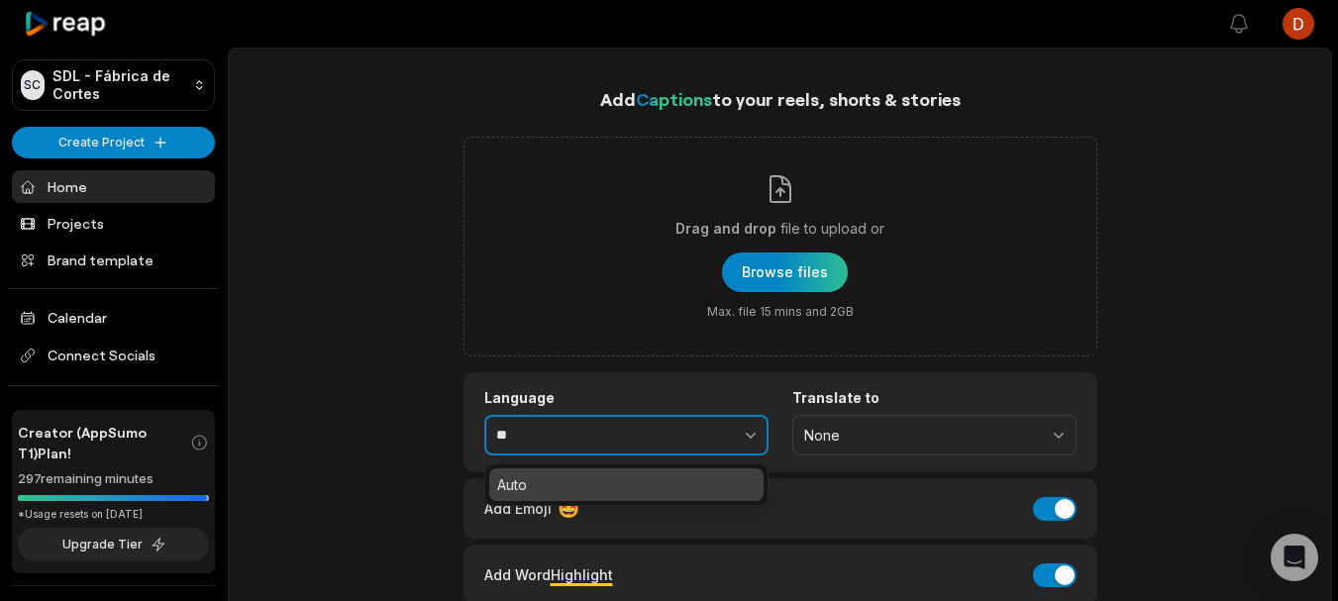
type input "*"
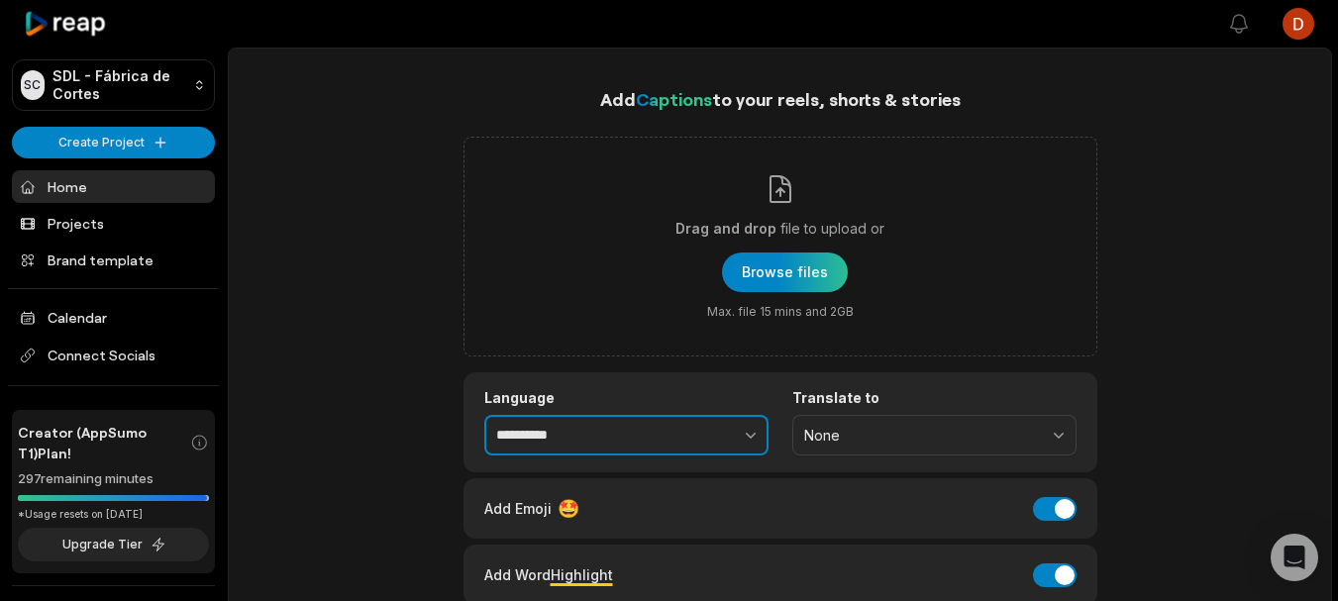
type input "**********"
click at [1053, 497] on button "Add Emoji" at bounding box center [1055, 509] width 44 height 24
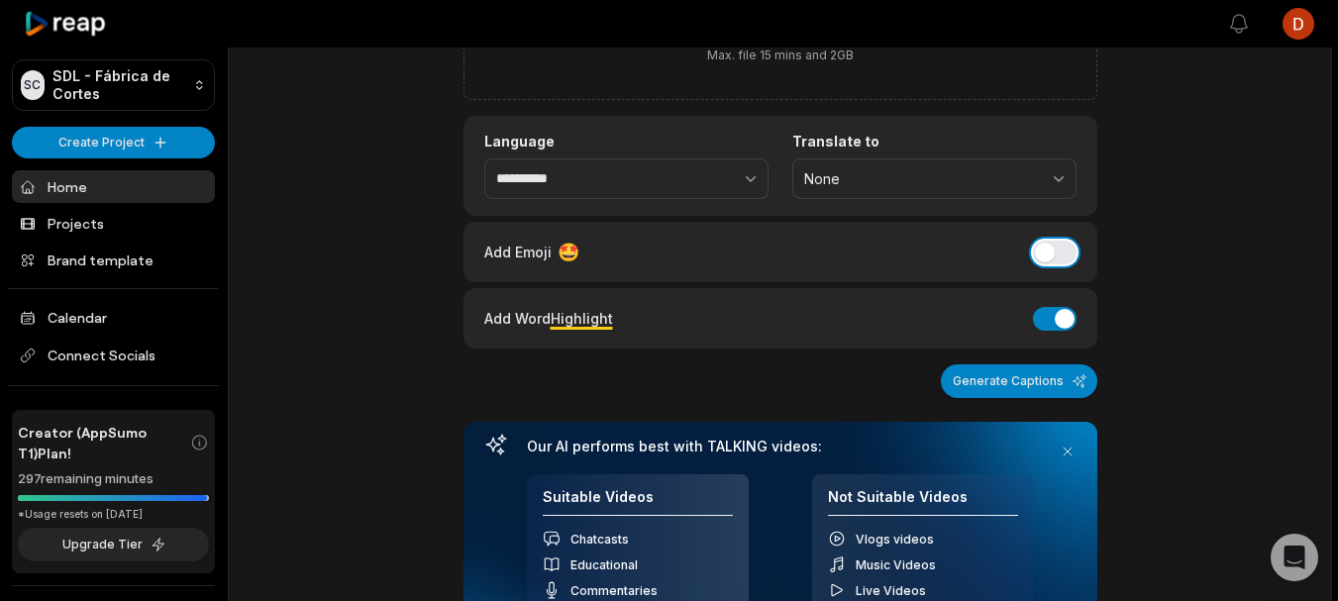
scroll to position [271, 0]
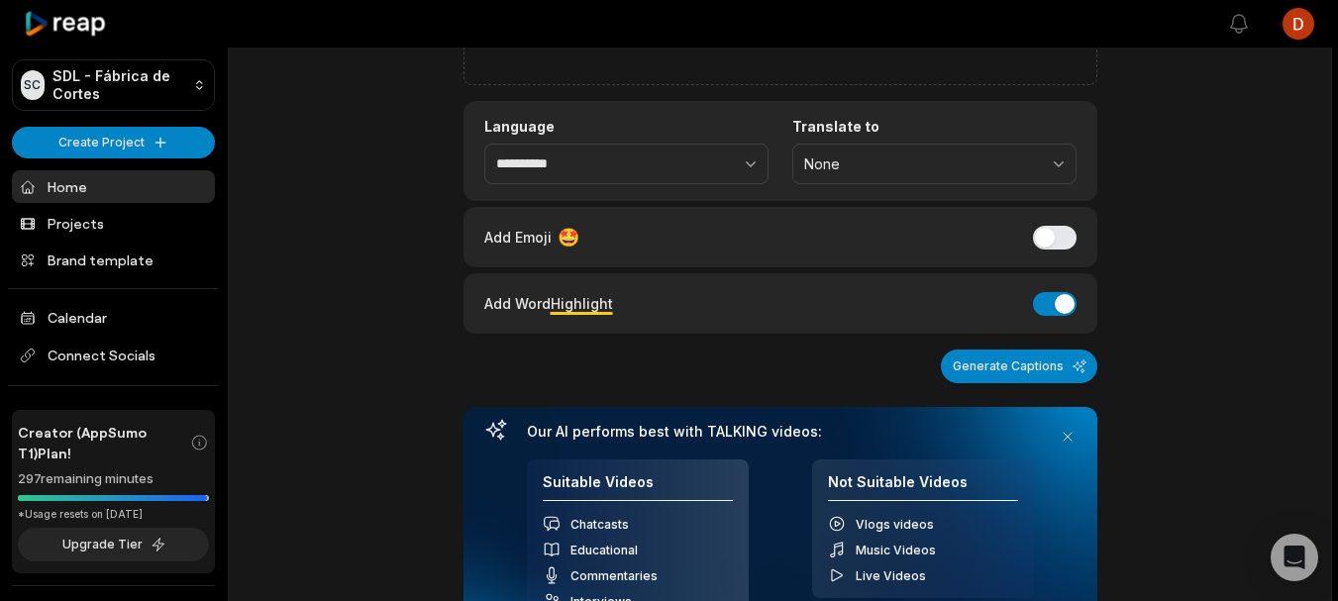
click at [1055, 322] on div "Add Word Highlight Add Word Highlight" at bounding box center [781, 303] width 634 height 60
click at [1053, 306] on button "Add Word Highlight" at bounding box center [1055, 304] width 44 height 24
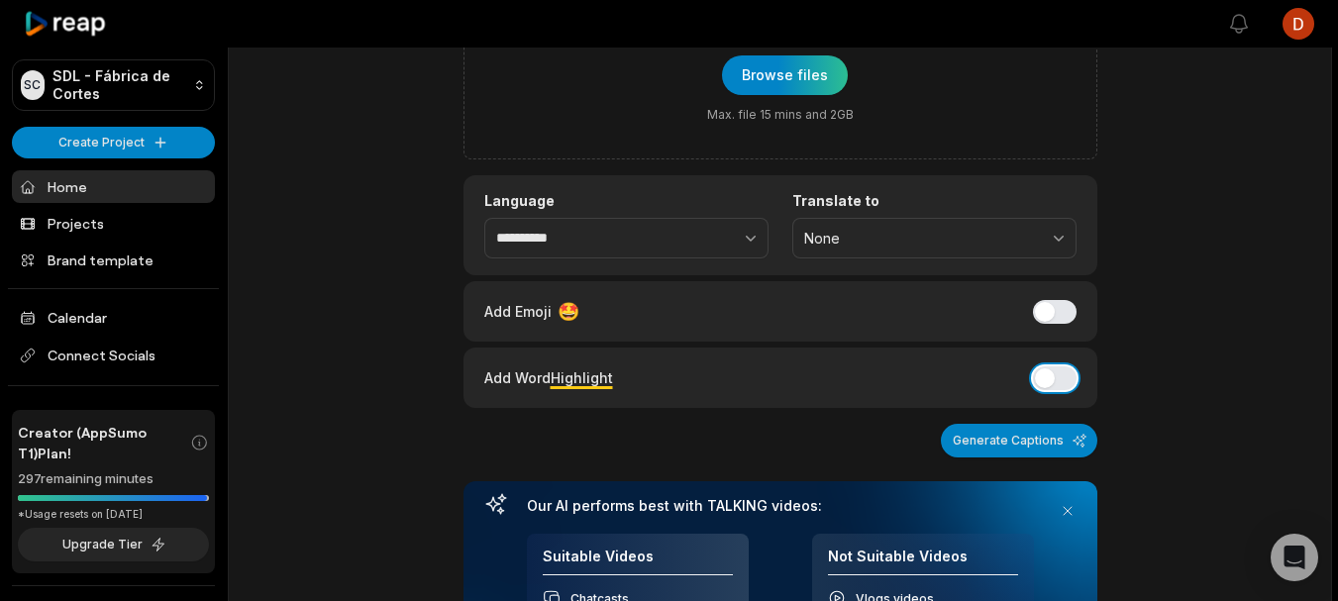
scroll to position [99, 0]
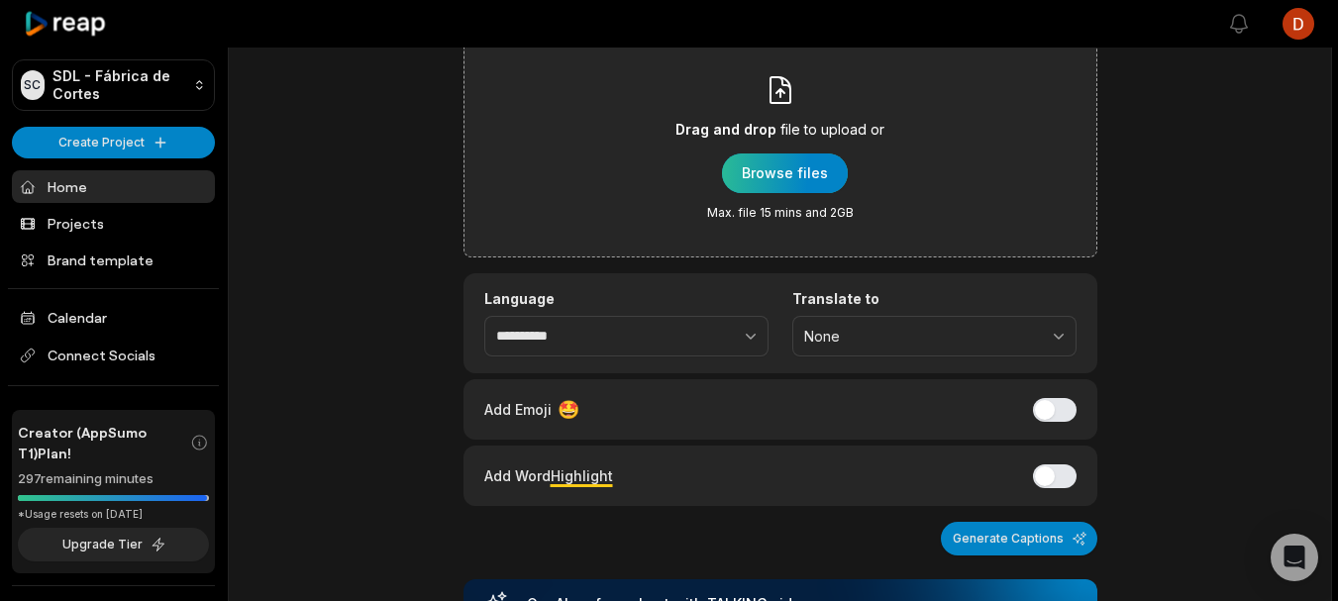
click at [789, 192] on div "button" at bounding box center [785, 174] width 126 height 40
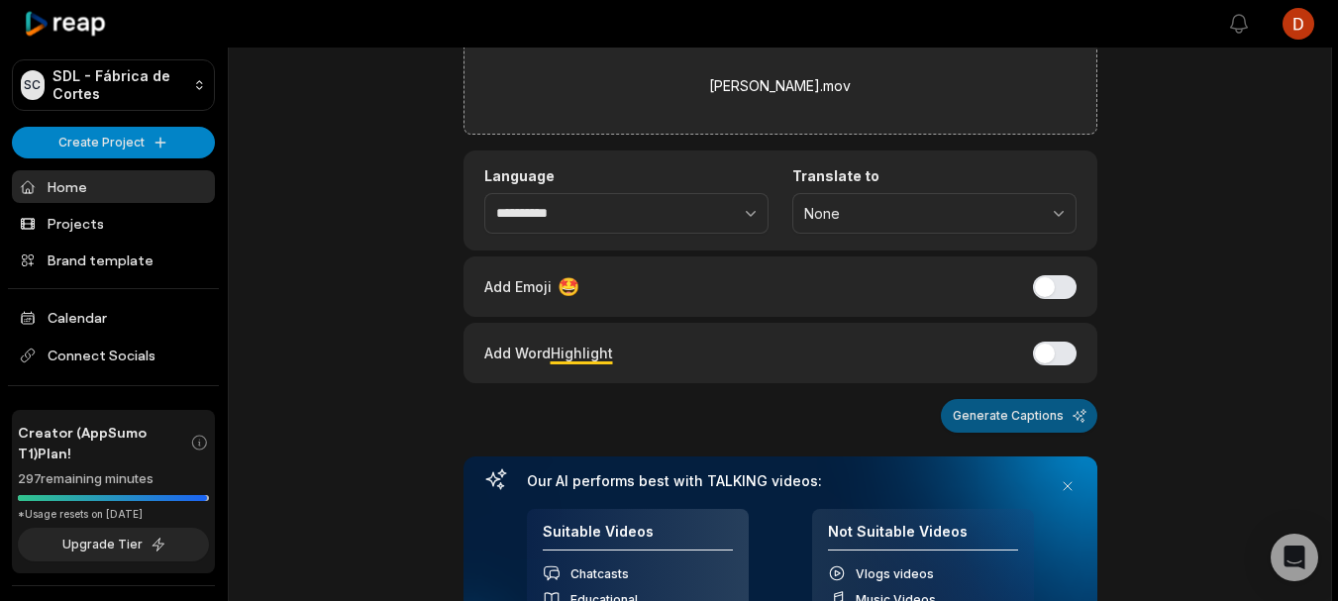
click at [1080, 413] on button "Generate Captions" at bounding box center [1019, 416] width 156 height 34
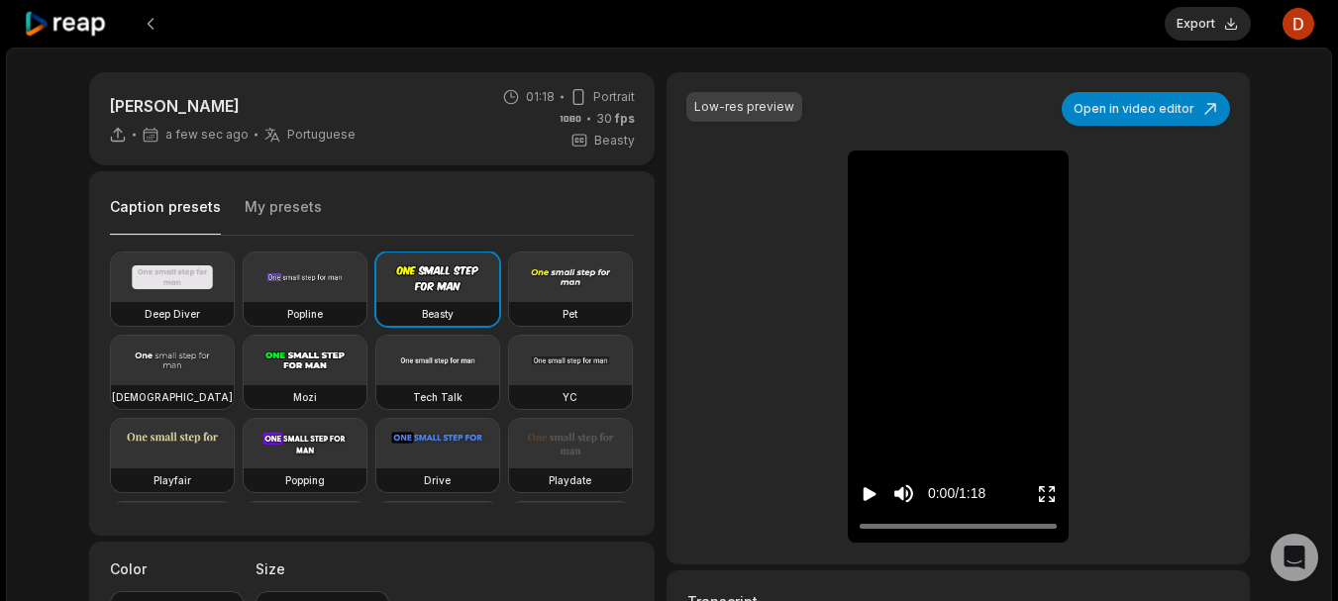
click at [234, 367] on video at bounding box center [172, 361] width 123 height 50
type input "**"
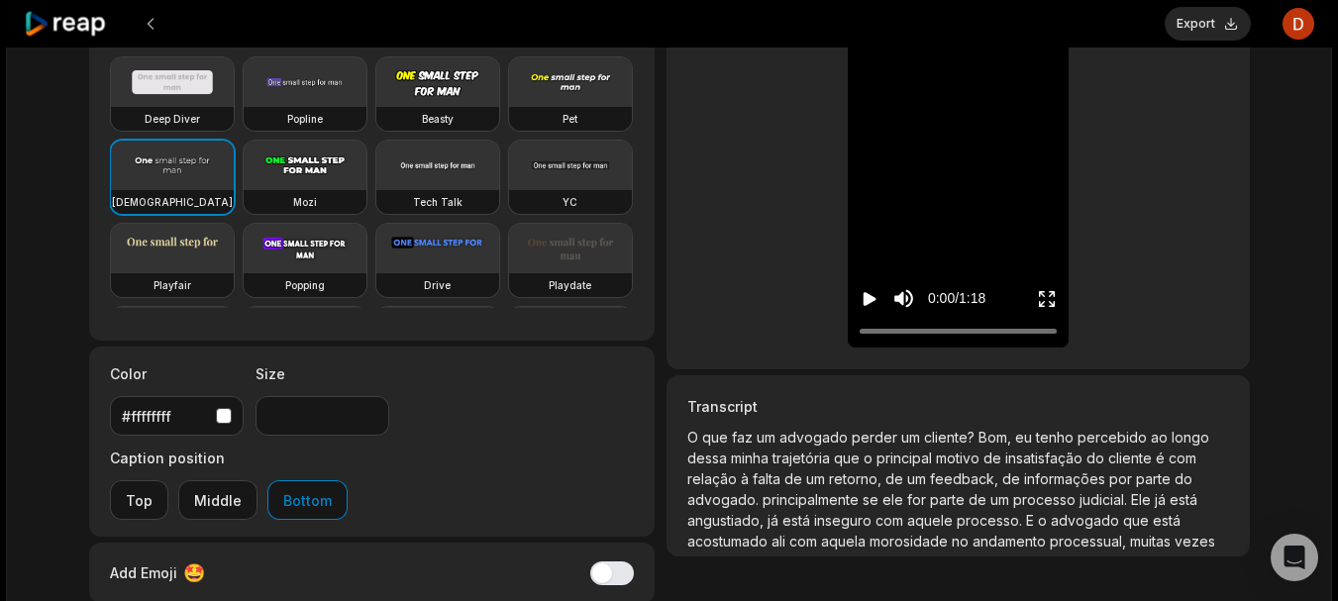
scroll to position [198, 0]
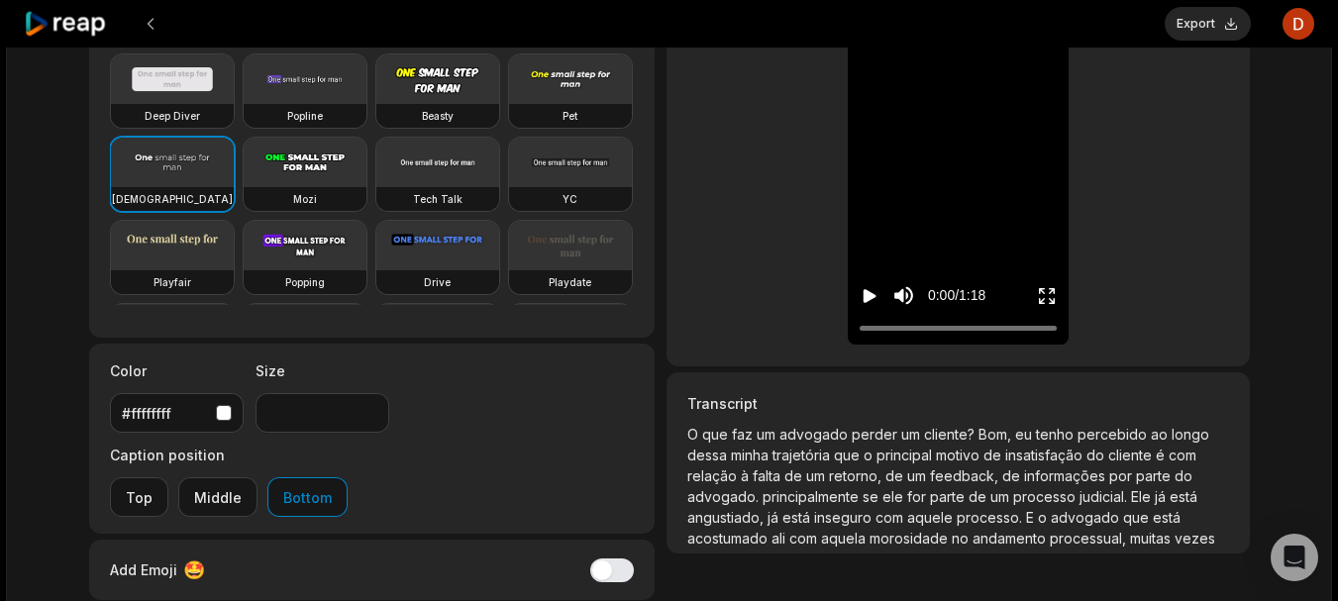
click at [216, 399] on button "#ffffffff" at bounding box center [177, 413] width 134 height 40
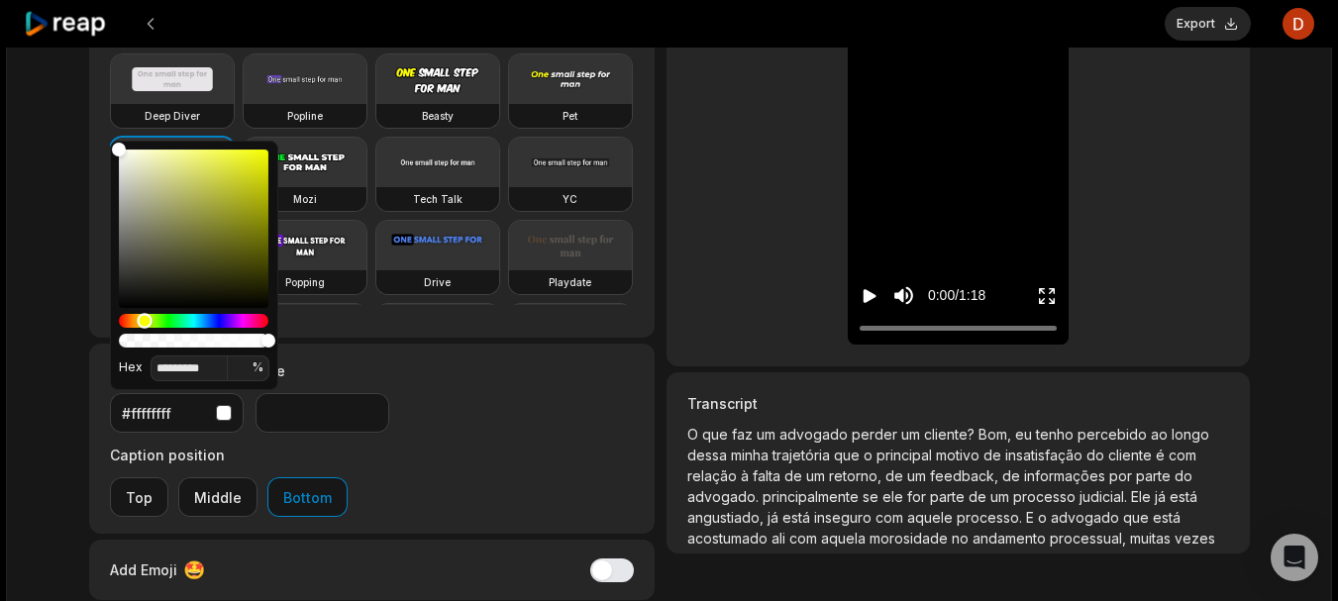
click at [145, 321] on div "Hue" at bounding box center [194, 321] width 150 height 14
click at [144, 321] on div "Hue" at bounding box center [143, 320] width 15 height 15
type input "*******"
click at [255, 157] on div "Color" at bounding box center [194, 229] width 150 height 158
click at [601, 336] on div "Caption presets My presets Deep Diver Popline Beasty Pet Zen Mozi Tech Talk YC …" at bounding box center [372, 155] width 567 height 364
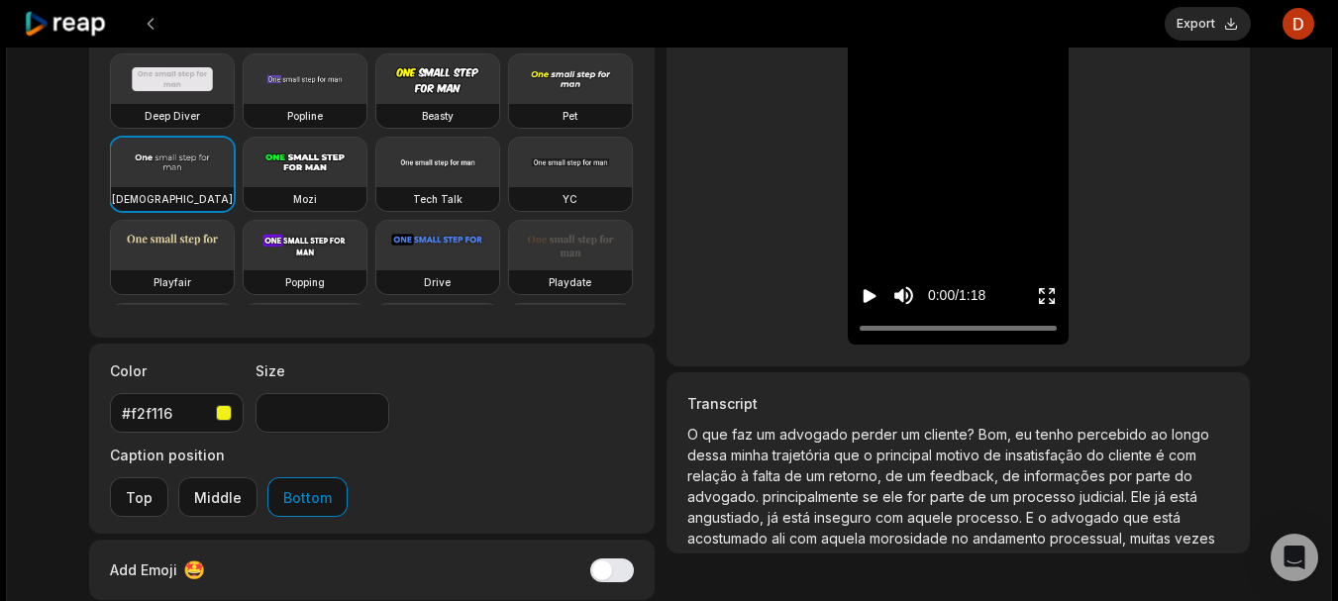
click at [867, 290] on icon "Play video" at bounding box center [870, 296] width 13 height 14
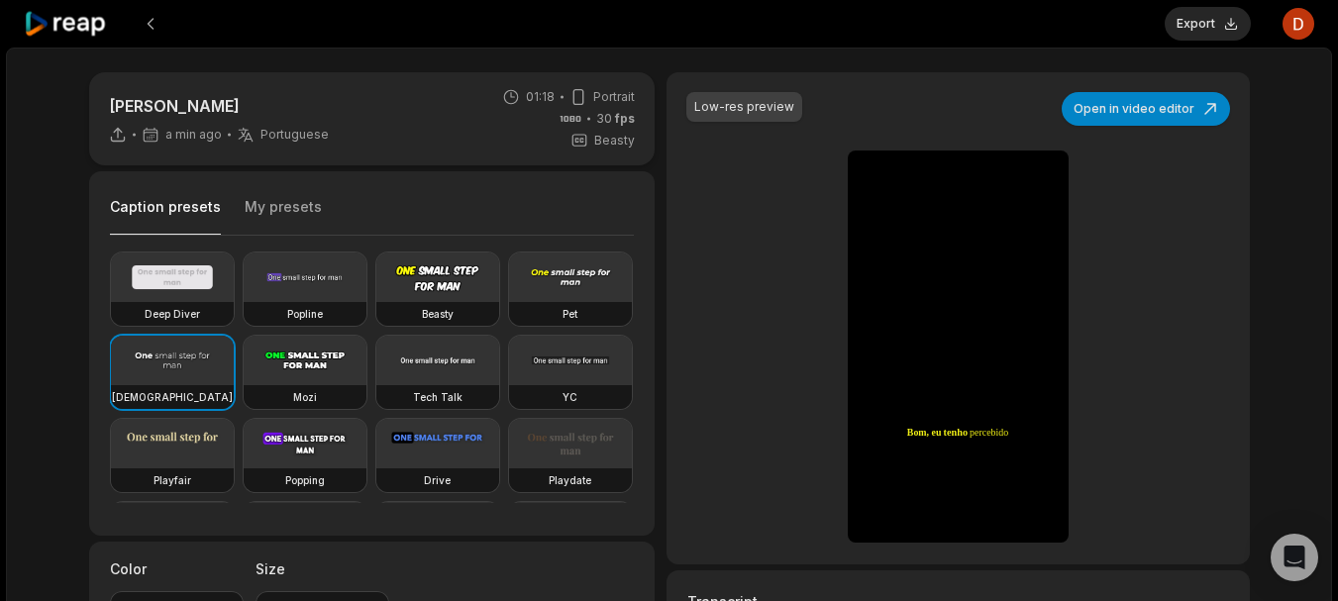
scroll to position [33, 0]
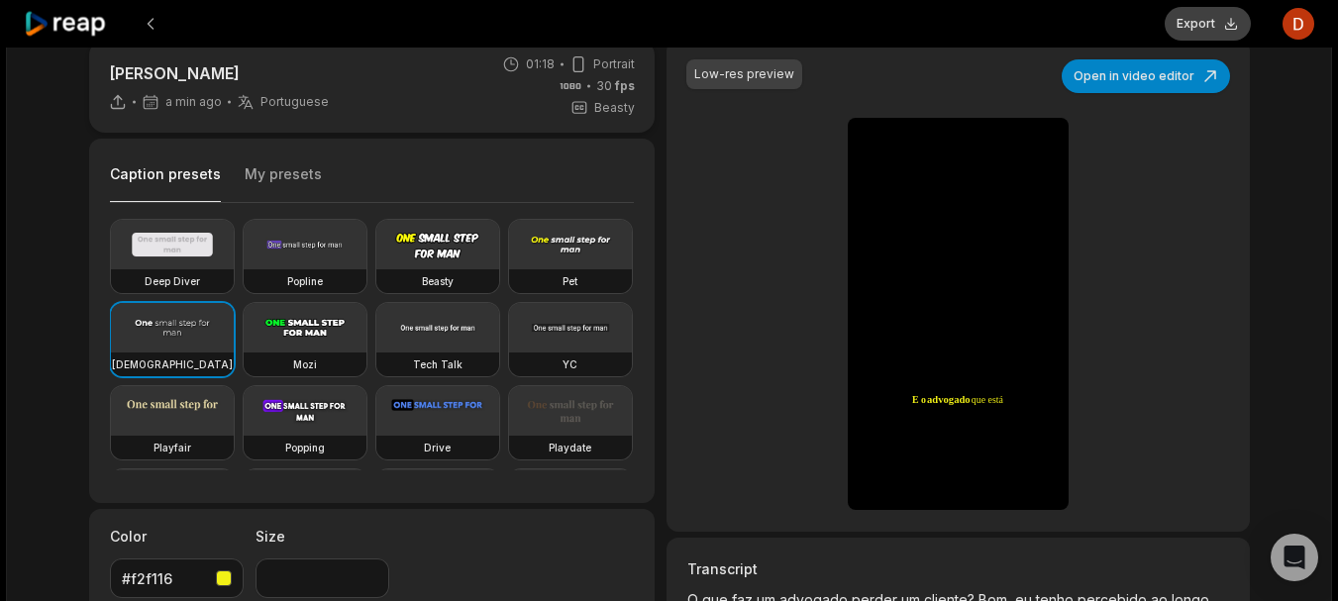
click at [1232, 27] on button "Export" at bounding box center [1208, 24] width 86 height 34
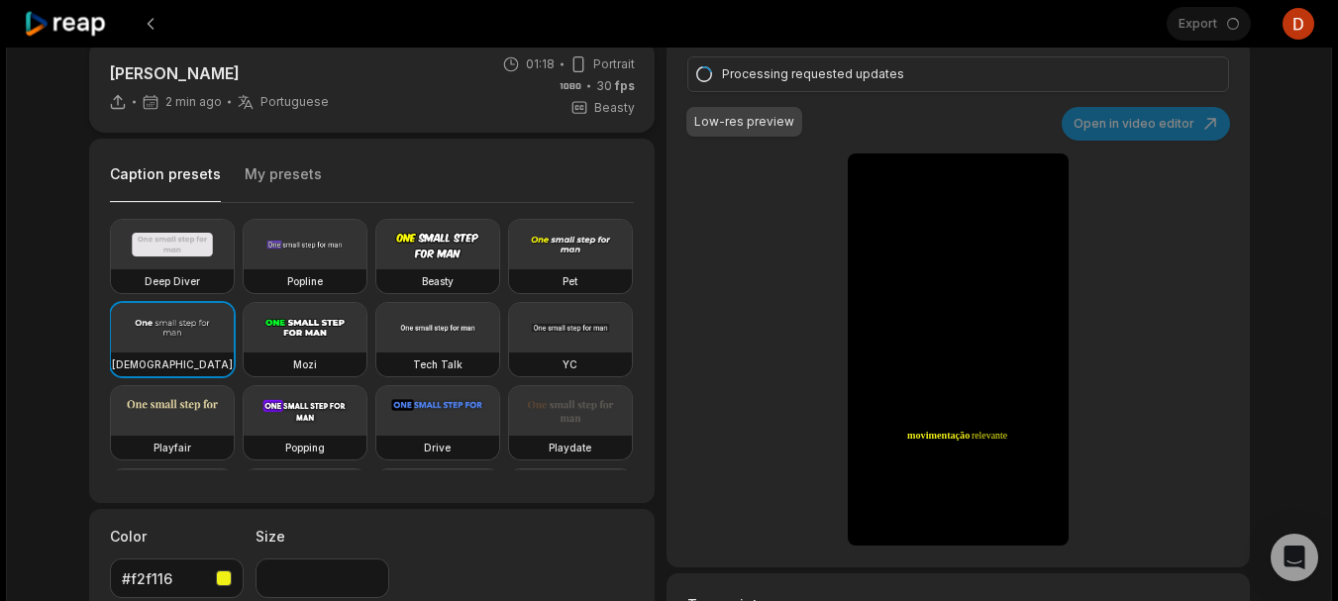
click at [95, 18] on icon at bounding box center [66, 24] width 84 height 27
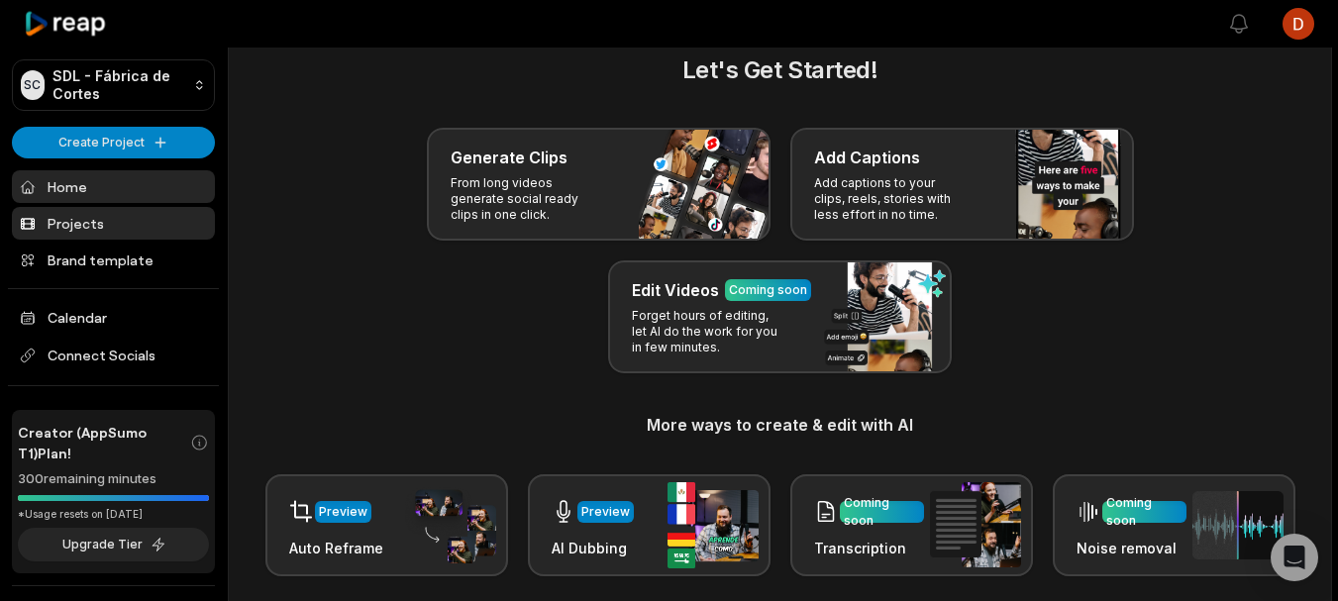
click at [92, 234] on link "Projects" at bounding box center [113, 223] width 203 height 33
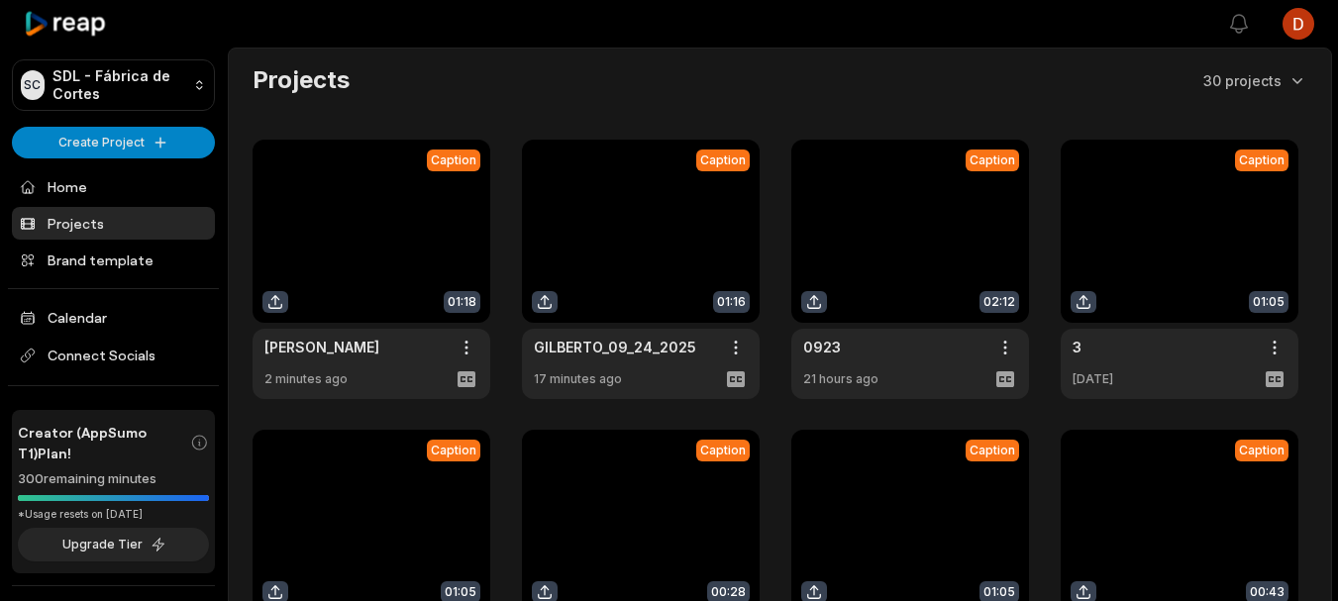
click at [272, 299] on link at bounding box center [372, 269] width 238 height 259
click at [308, 293] on link at bounding box center [372, 269] width 238 height 259
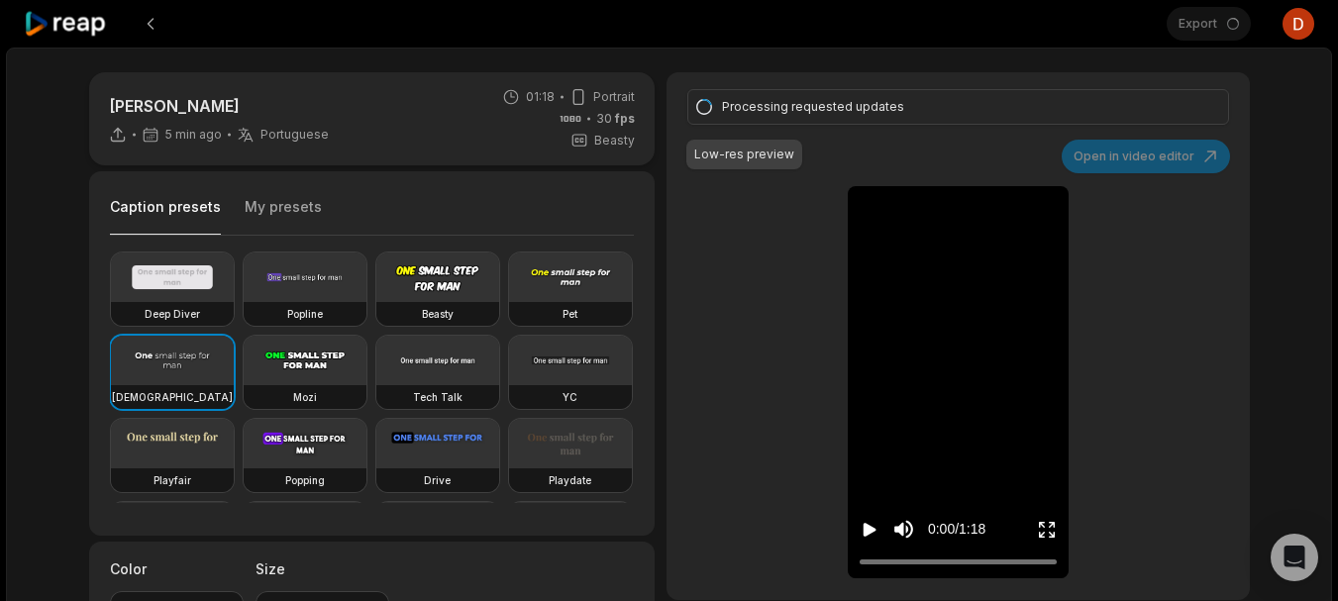
click at [864, 521] on icon "Play video" at bounding box center [870, 530] width 20 height 20
click at [864, 521] on icon "Pause video" at bounding box center [870, 530] width 20 height 20
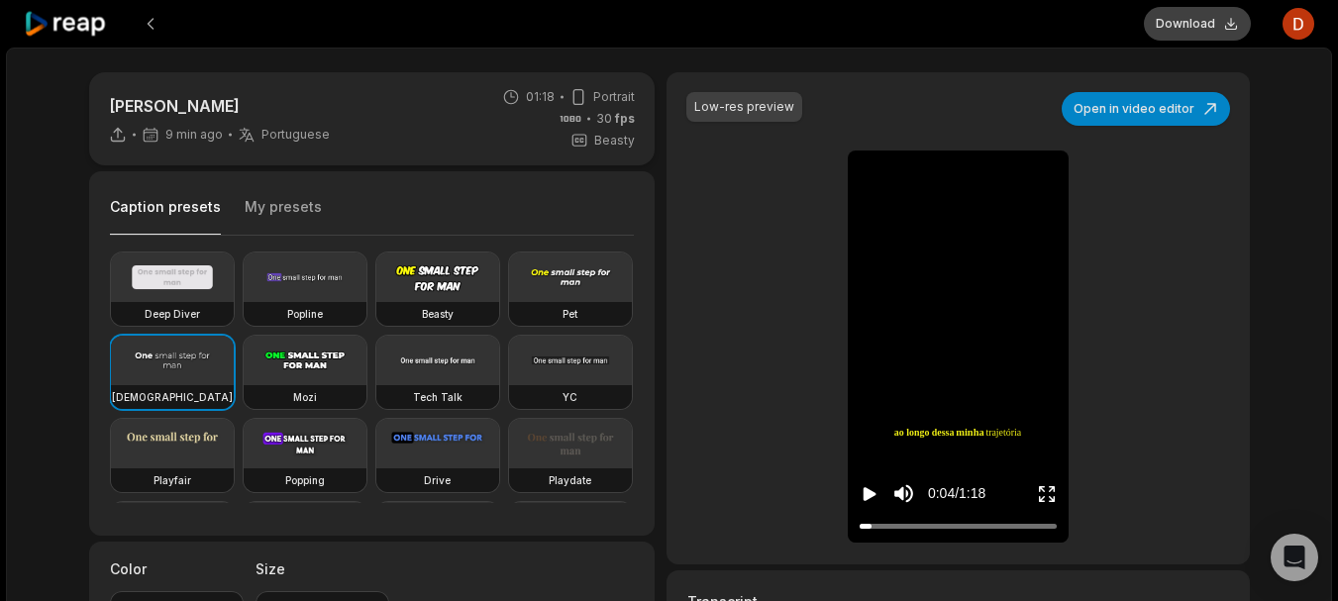
click at [1208, 26] on button "Download" at bounding box center [1197, 24] width 107 height 34
